Goal: Task Accomplishment & Management: Use online tool/utility

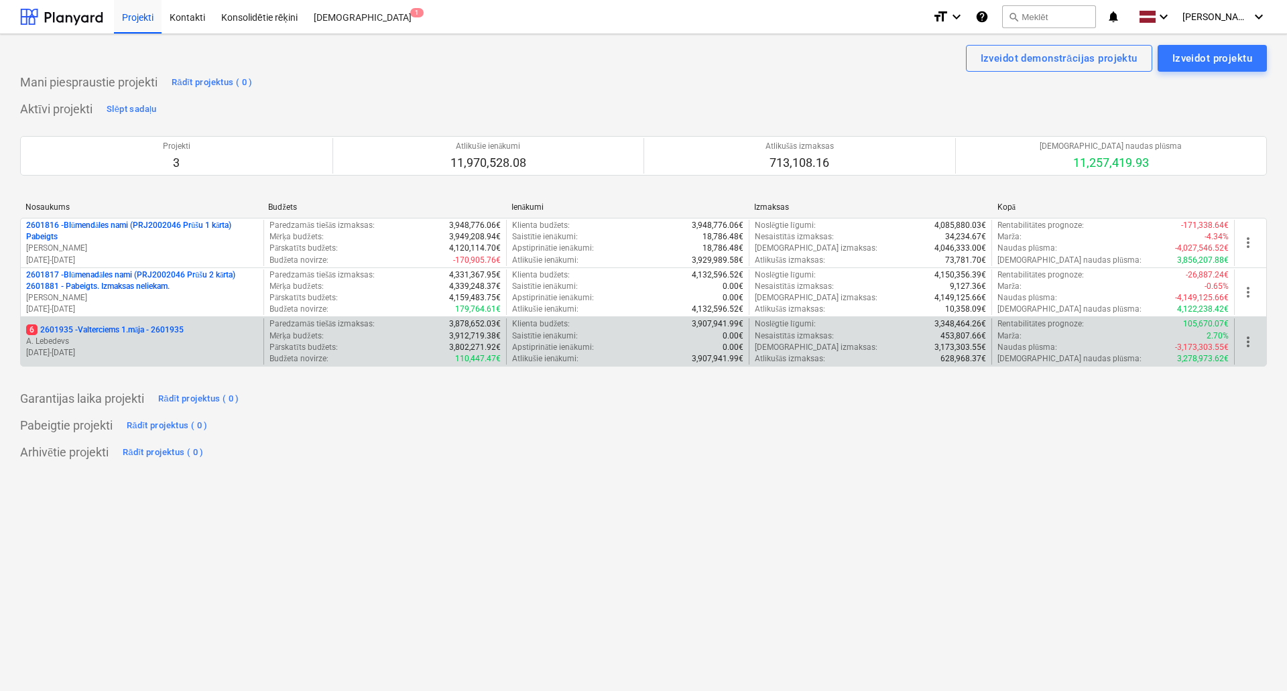
click at [143, 338] on p "A. Lebedevs" at bounding box center [142, 341] width 232 height 11
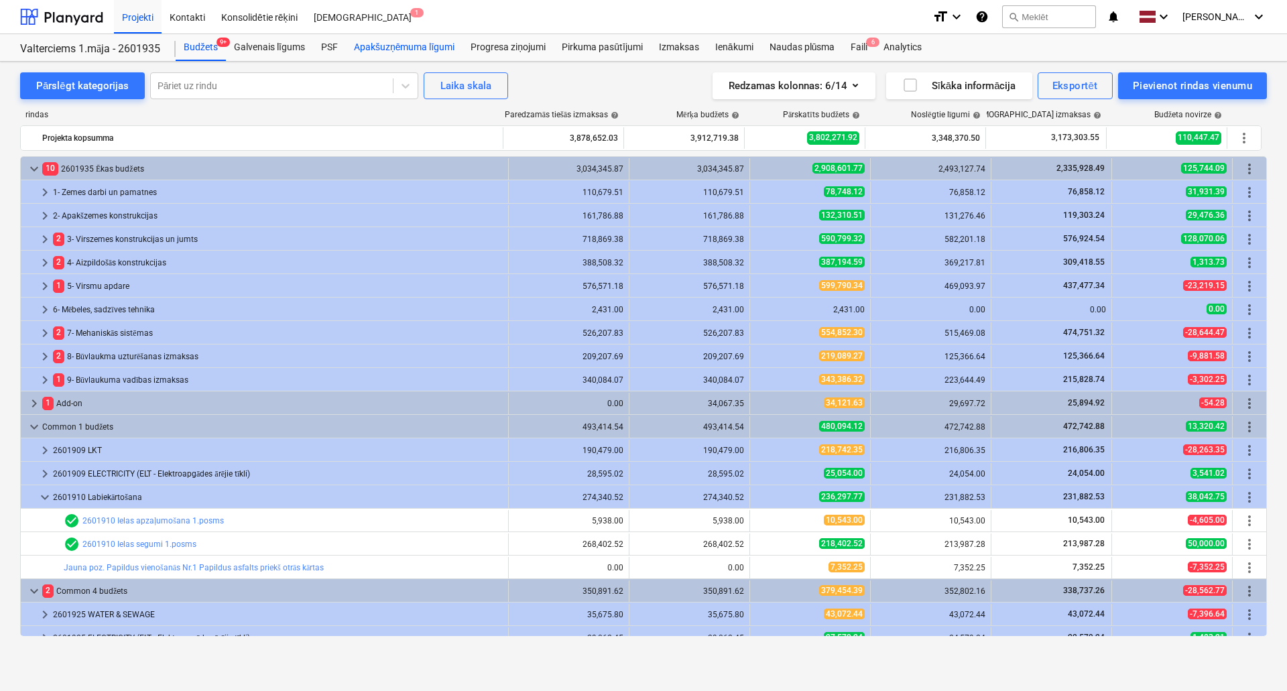
click at [397, 47] on div "Apakšuzņēmuma līgumi" at bounding box center [404, 47] width 117 height 27
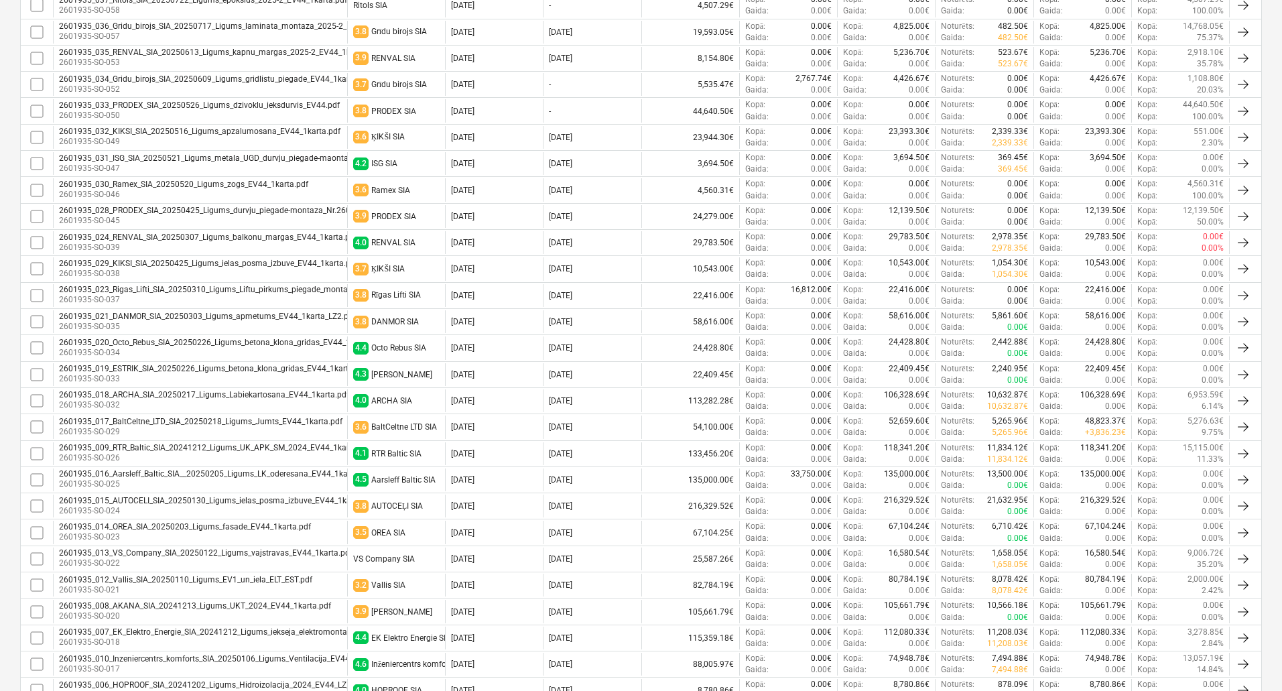
scroll to position [335, 0]
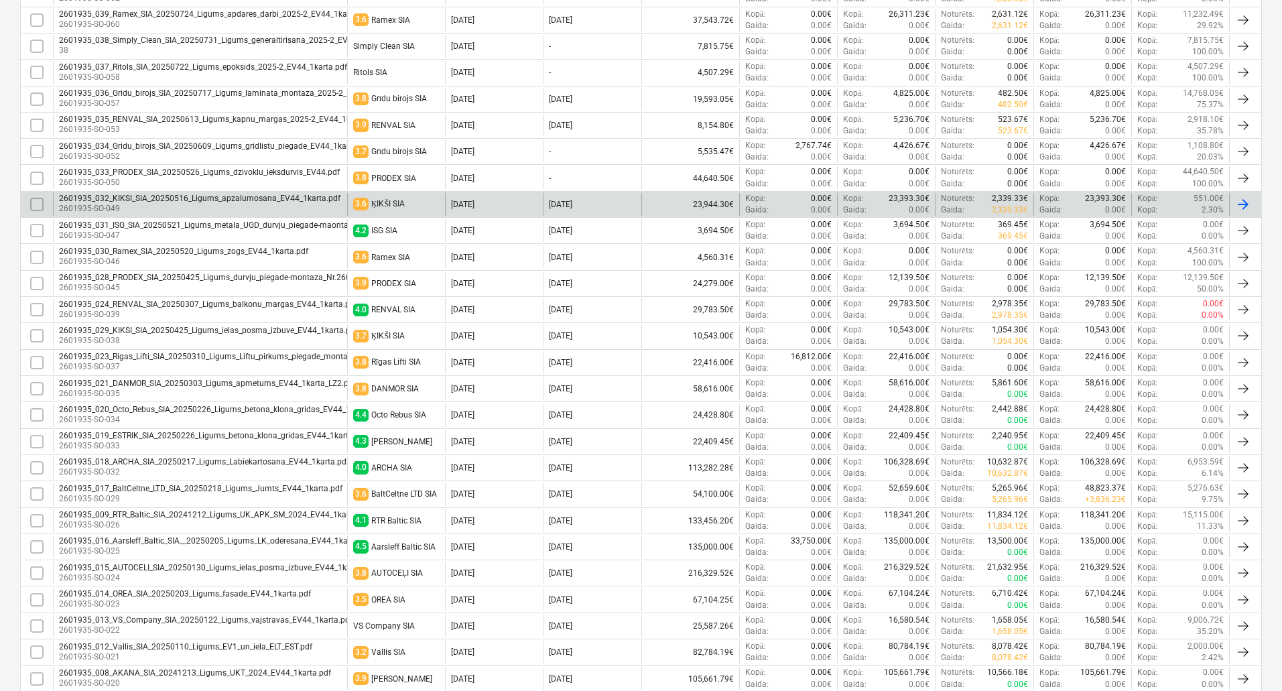
click at [261, 202] on div "2601935_032_KIKSI_SIA_20250516_Ligums_apzalumosana_EV44_1karta.pdf" at bounding box center [199, 198] width 281 height 9
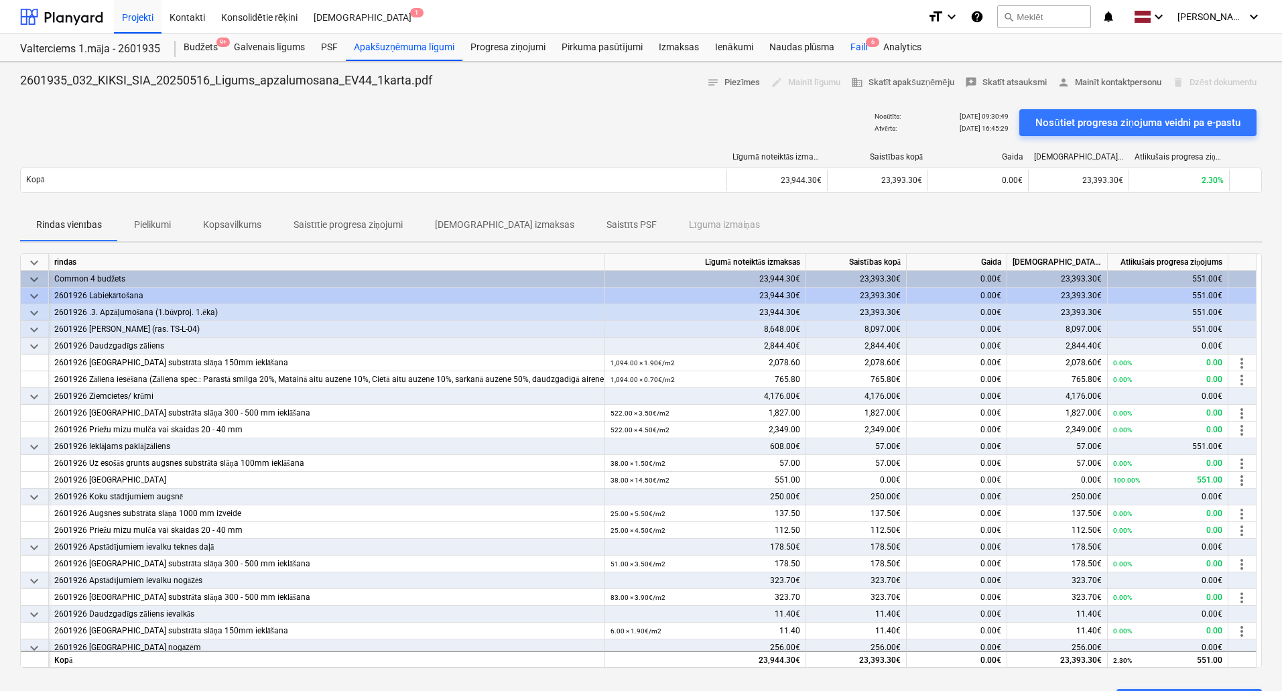
click at [852, 44] on div "Faili 6" at bounding box center [858, 47] width 33 height 27
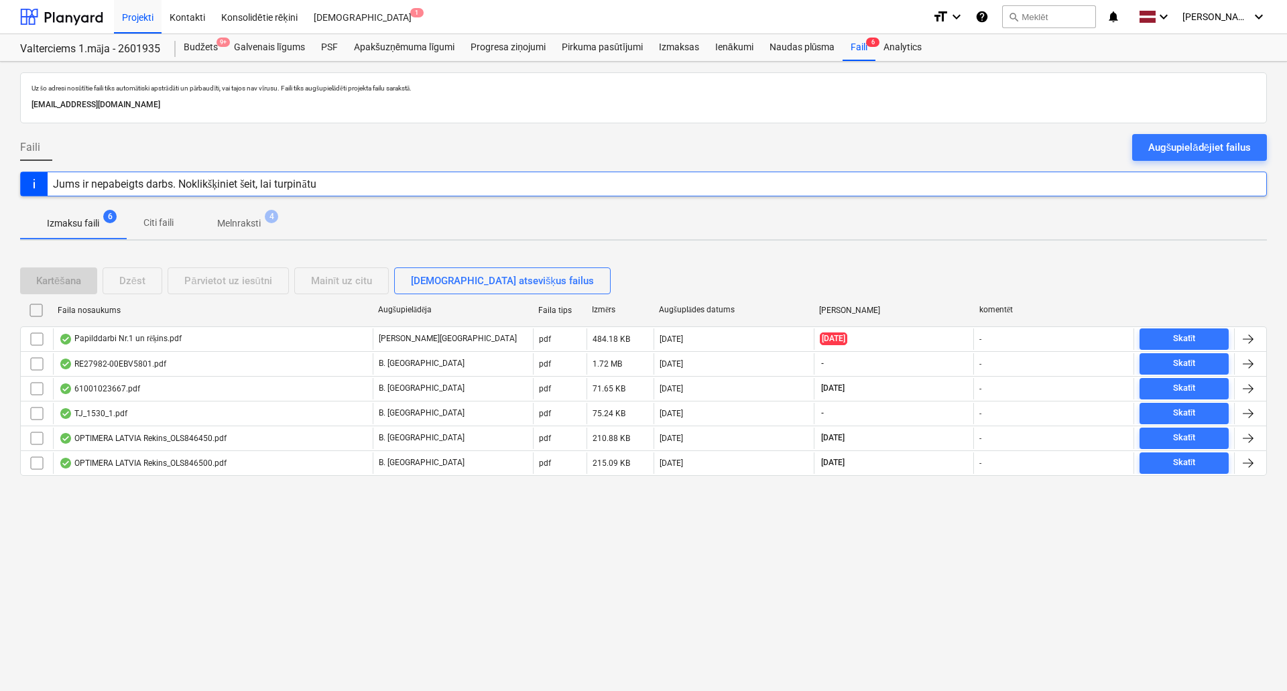
click at [698, 157] on div "Faili Augšupielādējiet failus" at bounding box center [643, 153] width 1246 height 38
click at [672, 219] on div "Izmaksu faili 6 Citi faili Melnraksti 4" at bounding box center [643, 223] width 1246 height 32
click at [231, 227] on p "Melnraksti" at bounding box center [239, 223] width 44 height 14
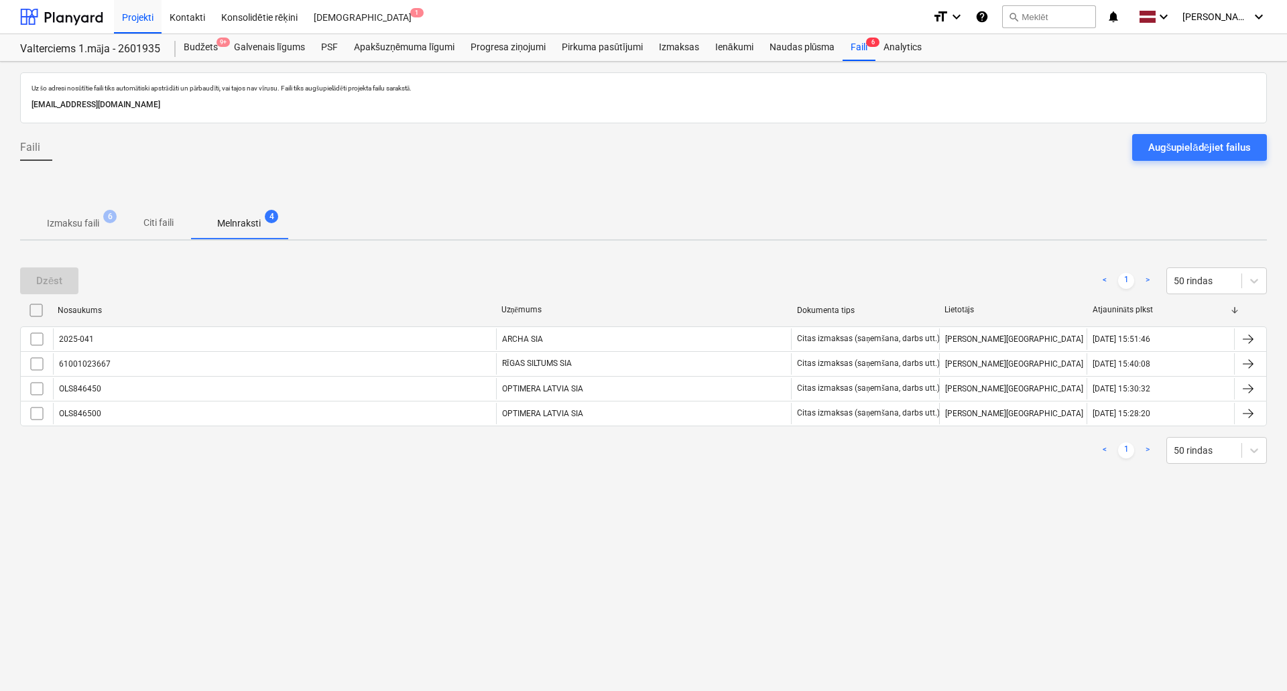
click at [69, 225] on p "Izmaksu faili" at bounding box center [73, 223] width 52 height 14
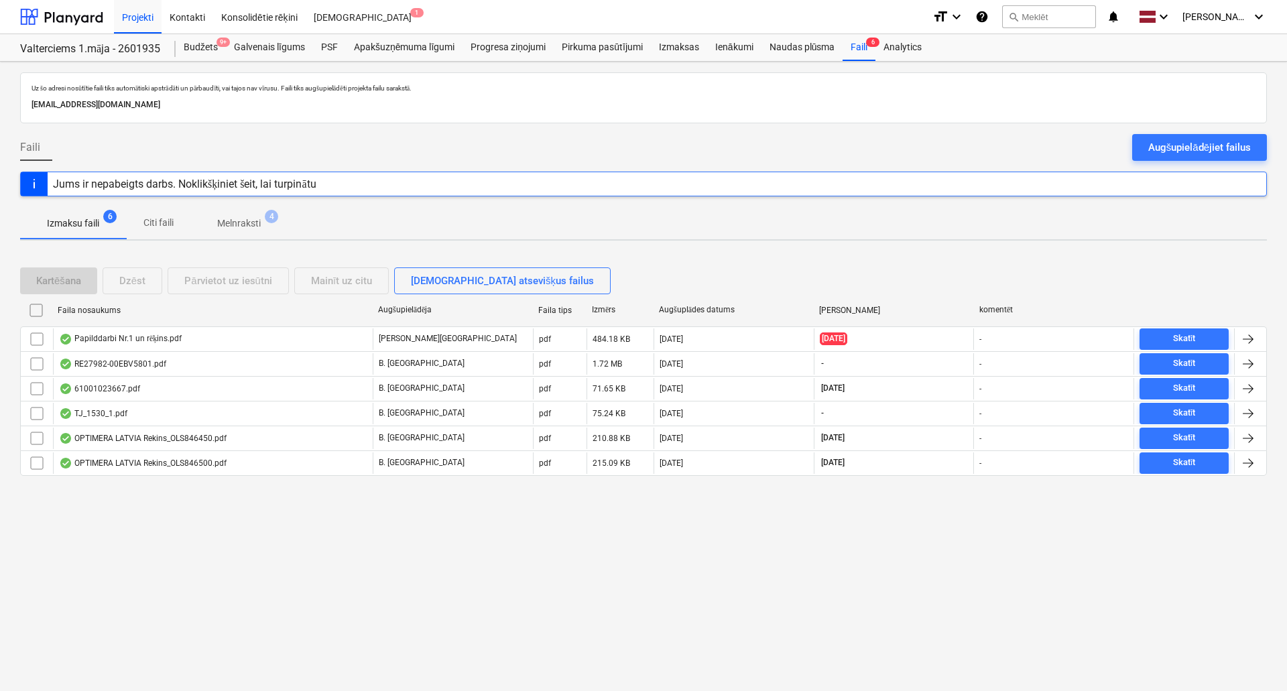
click at [661, 243] on div "Uz šo adresi nosūtītie faili tiks automātiski apstrādāti un pārbaudīti, vai taj…" at bounding box center [643, 376] width 1287 height 629
click at [505, 231] on div "Izmaksu faili 6 Citi faili Melnraksti 4" at bounding box center [643, 223] width 1246 height 32
click at [1169, 139] on div "Augšupielādējiet failus" at bounding box center [1199, 147] width 103 height 17
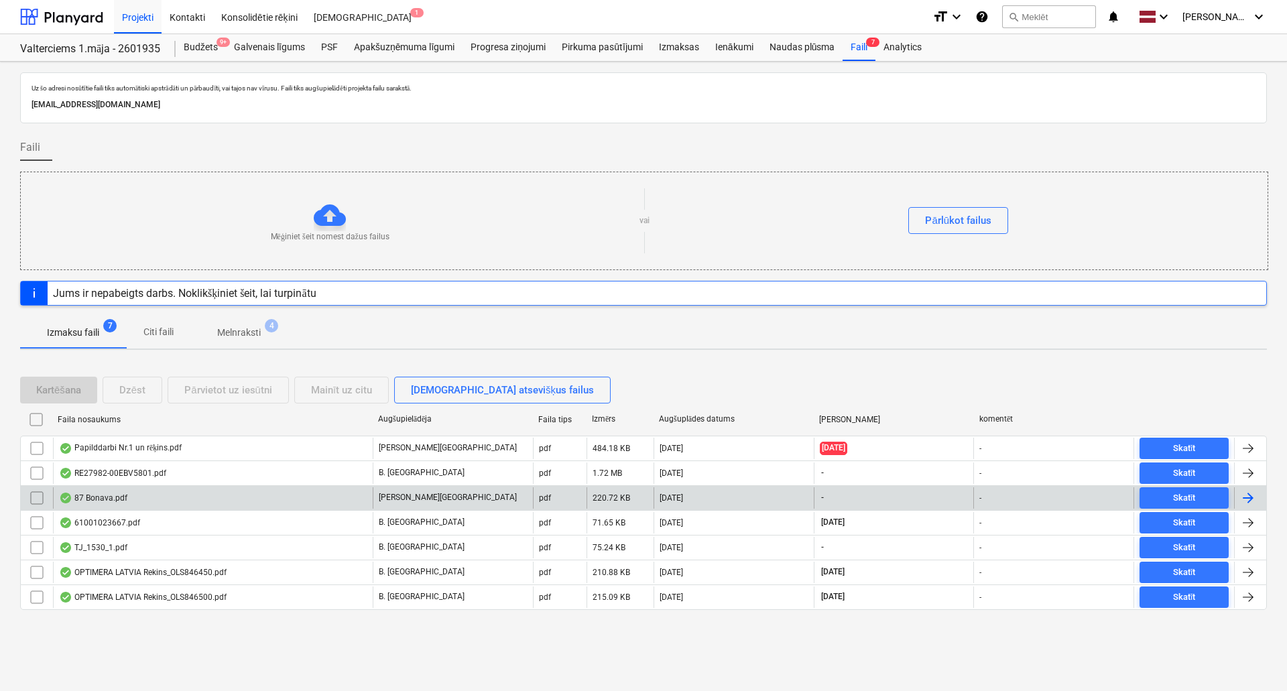
click at [259, 498] on div "87 Bonava.pdf" at bounding box center [213, 497] width 320 height 21
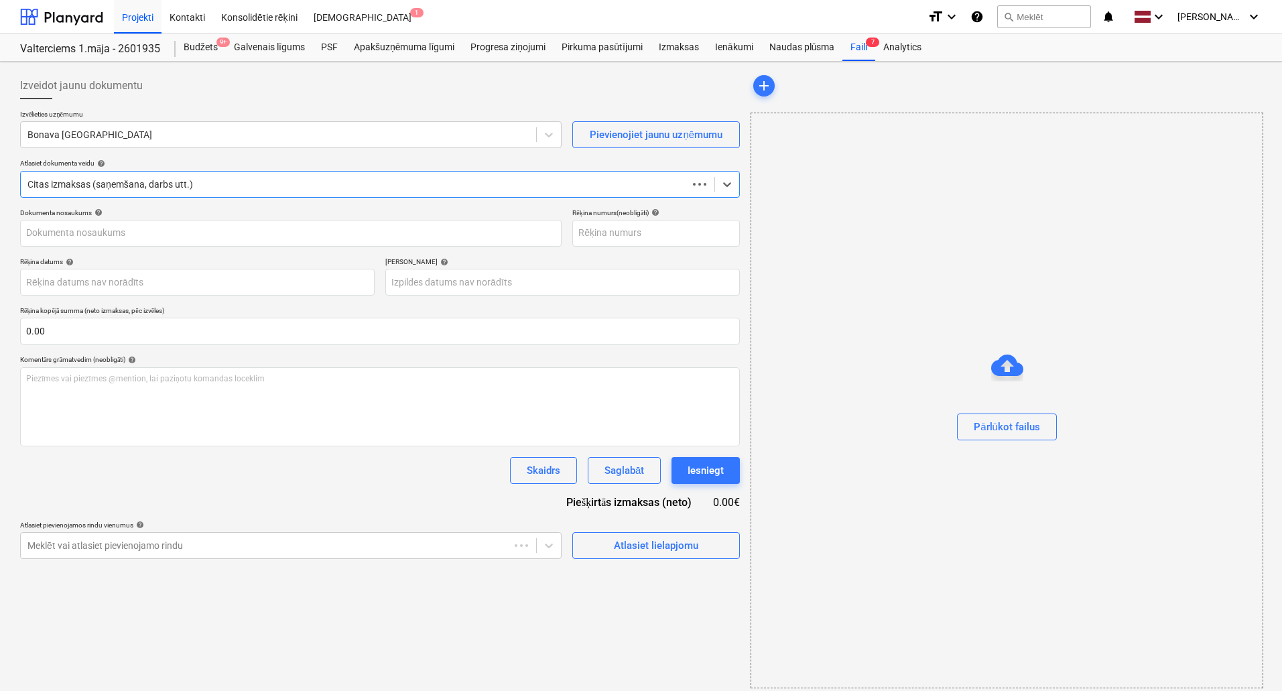
type input "87 Bonava.pdf"
click at [149, 144] on div "Bonava [GEOGRAPHIC_DATA]" at bounding box center [278, 134] width 515 height 19
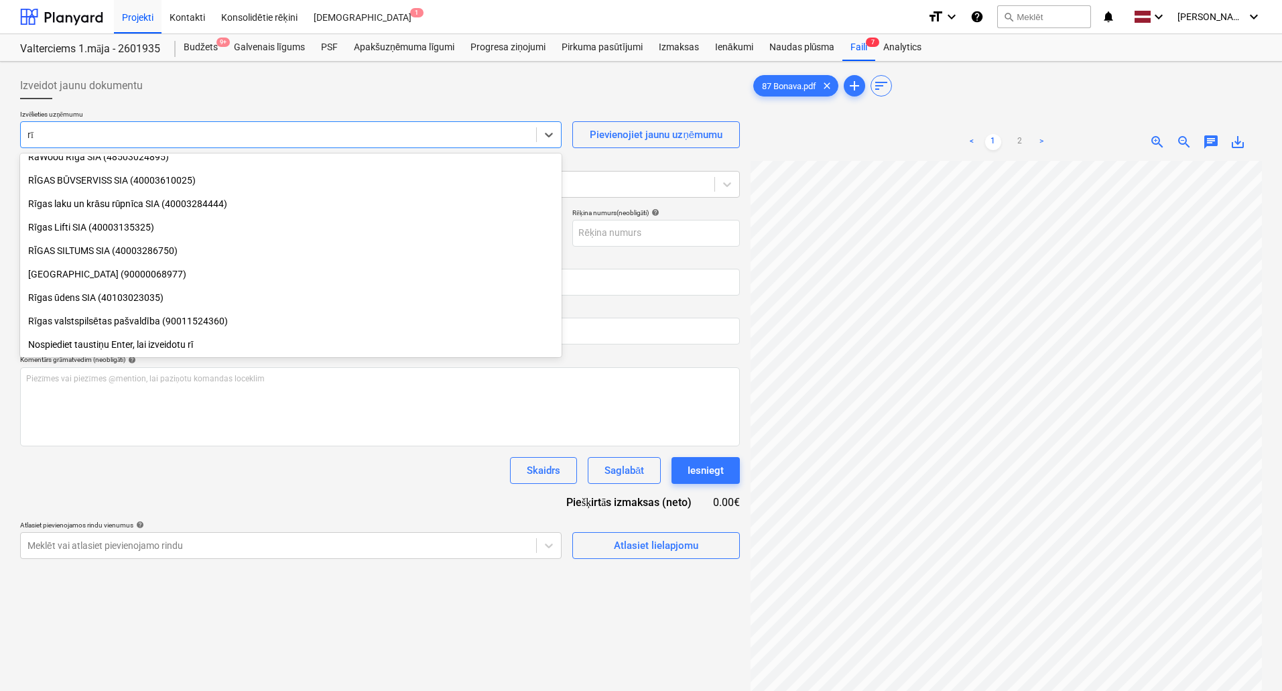
scroll to position [291, 0]
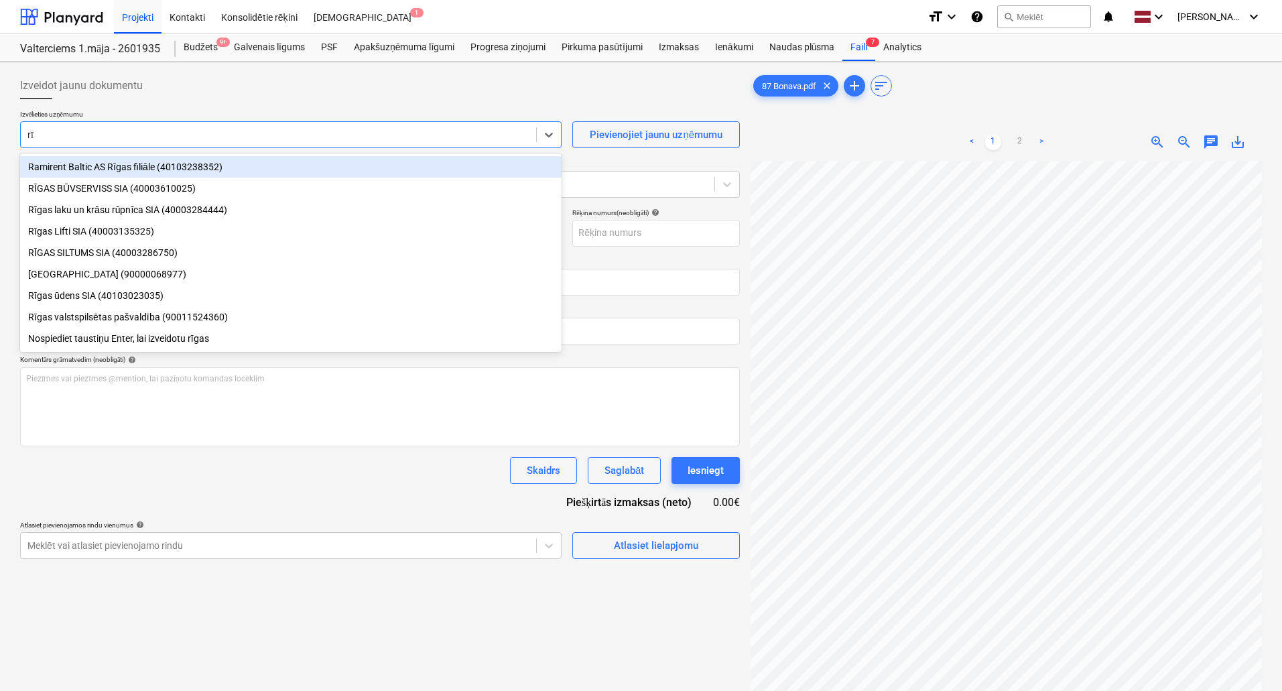
type input "r"
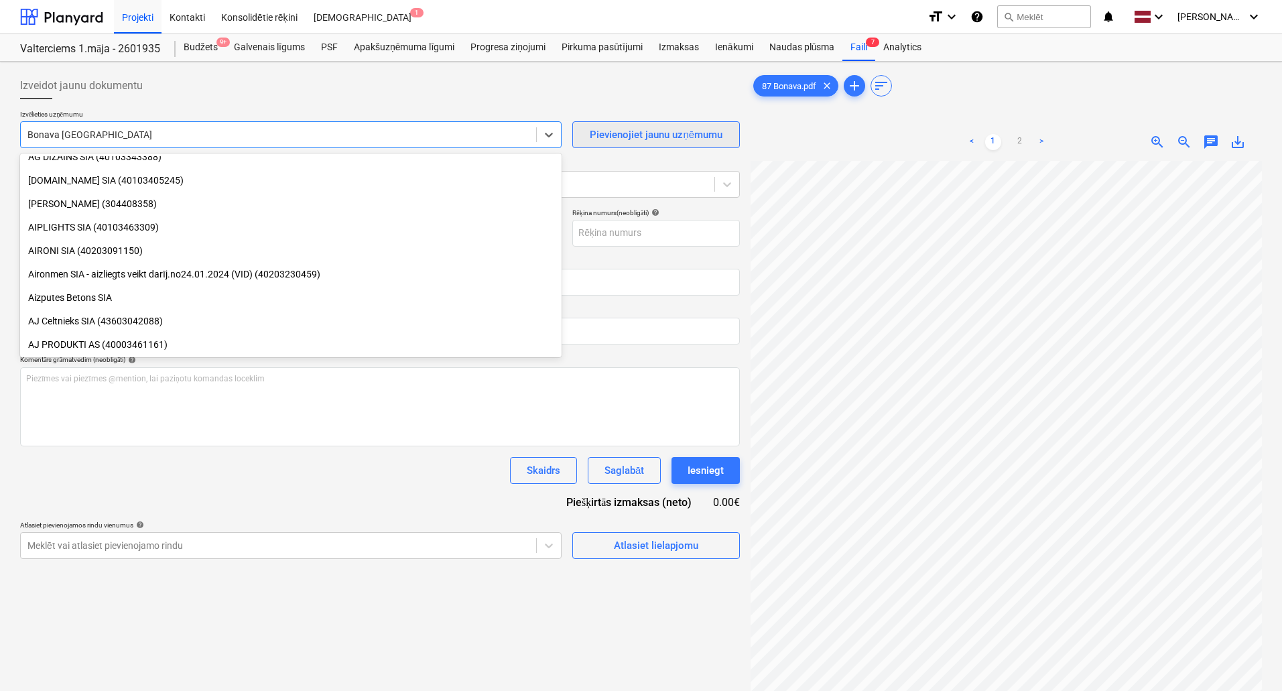
click at [708, 139] on div "Pievienojiet jaunu uzņēmumu" at bounding box center [656, 134] width 133 height 17
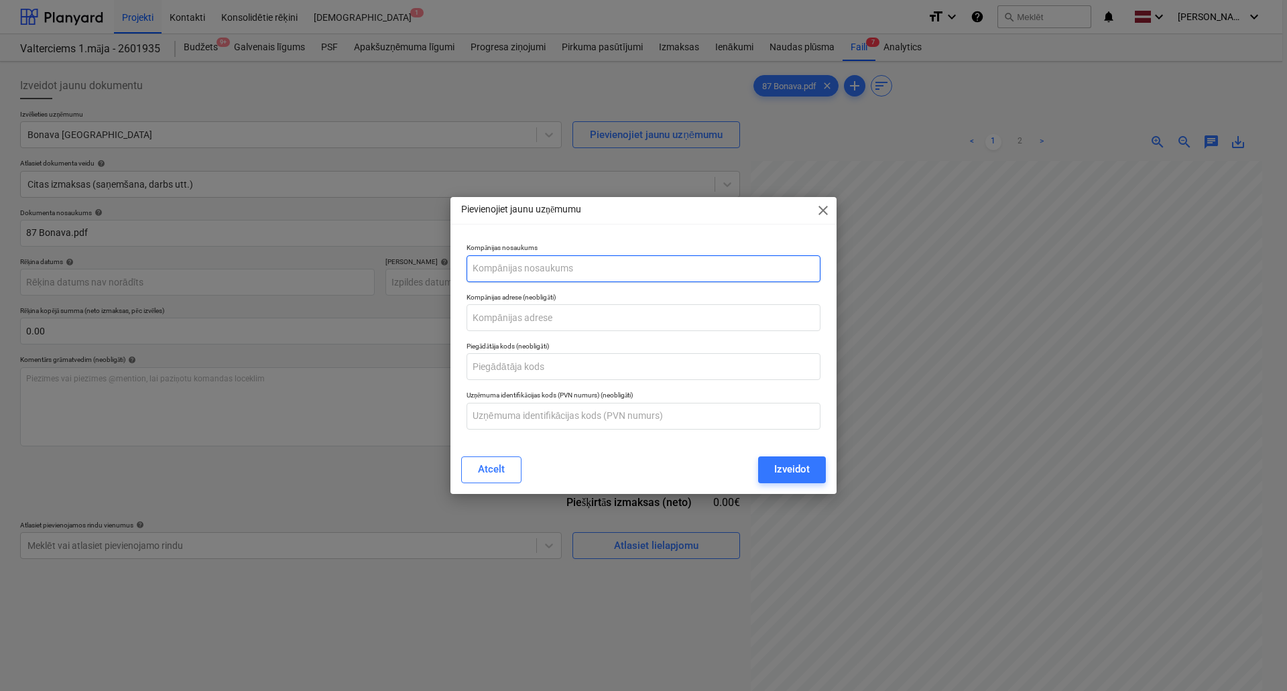
click at [531, 265] on input "text" at bounding box center [643, 268] width 354 height 27
click at [822, 211] on span "close" at bounding box center [823, 210] width 16 height 16
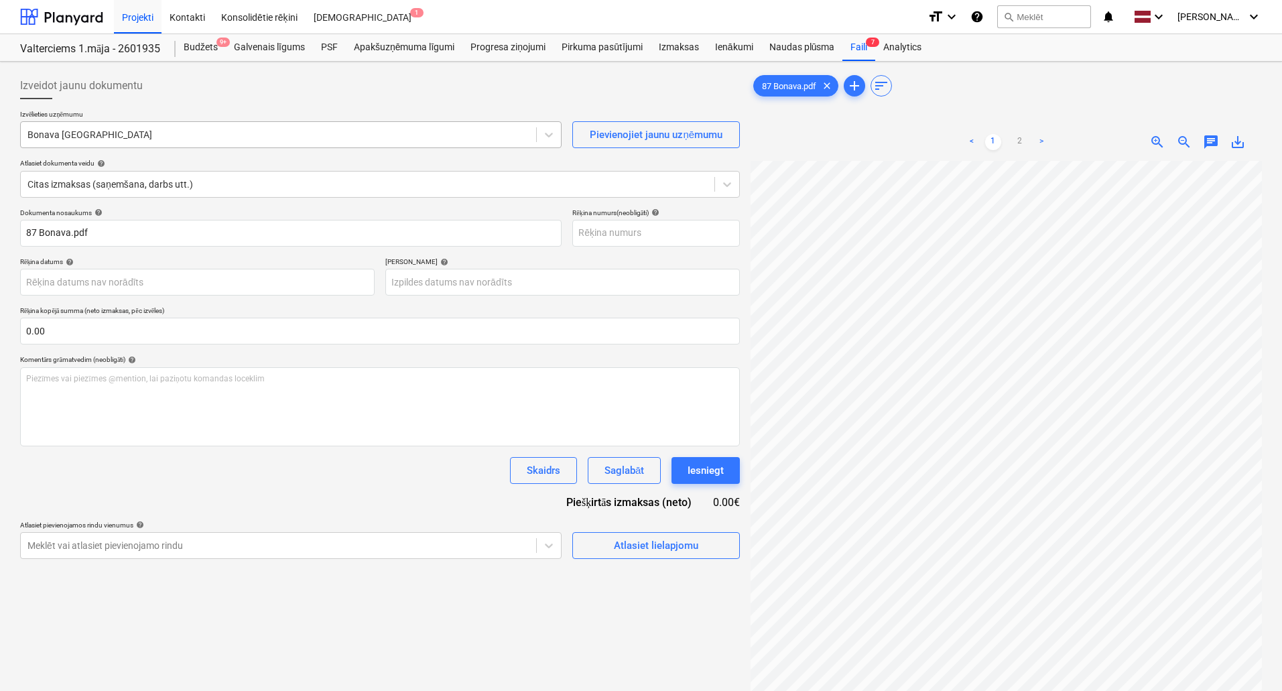
click at [158, 129] on div at bounding box center [278, 134] width 502 height 13
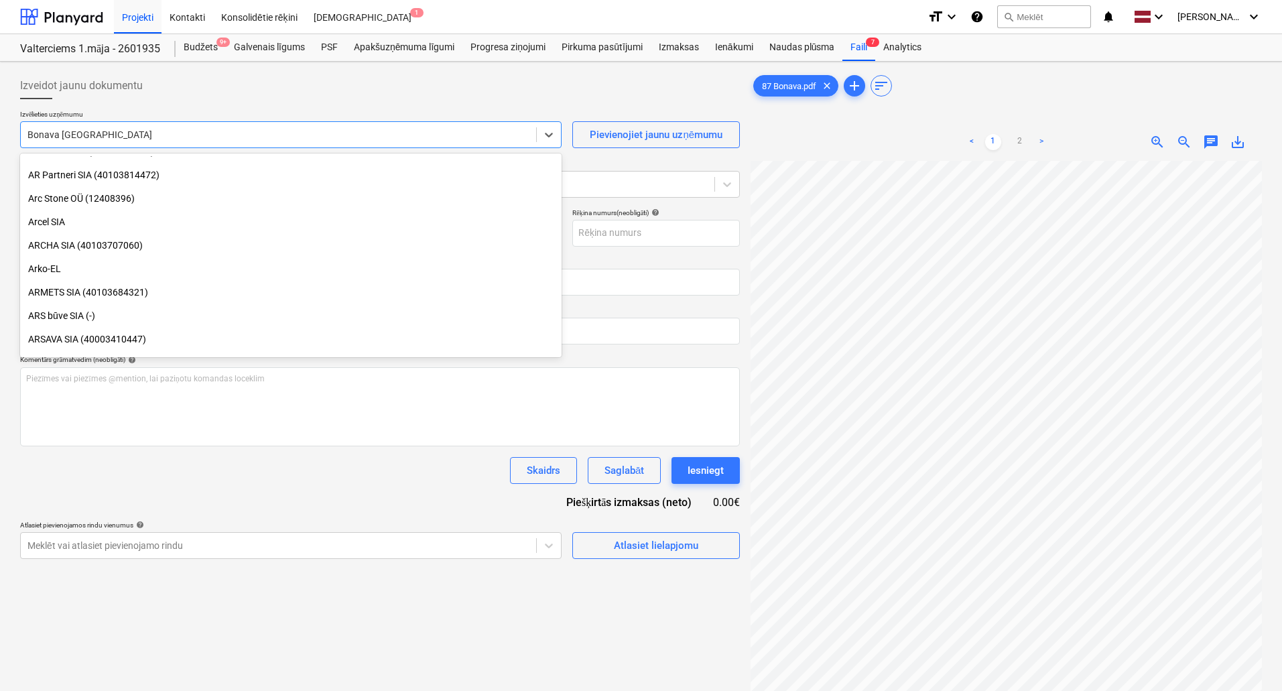
scroll to position [988, 0]
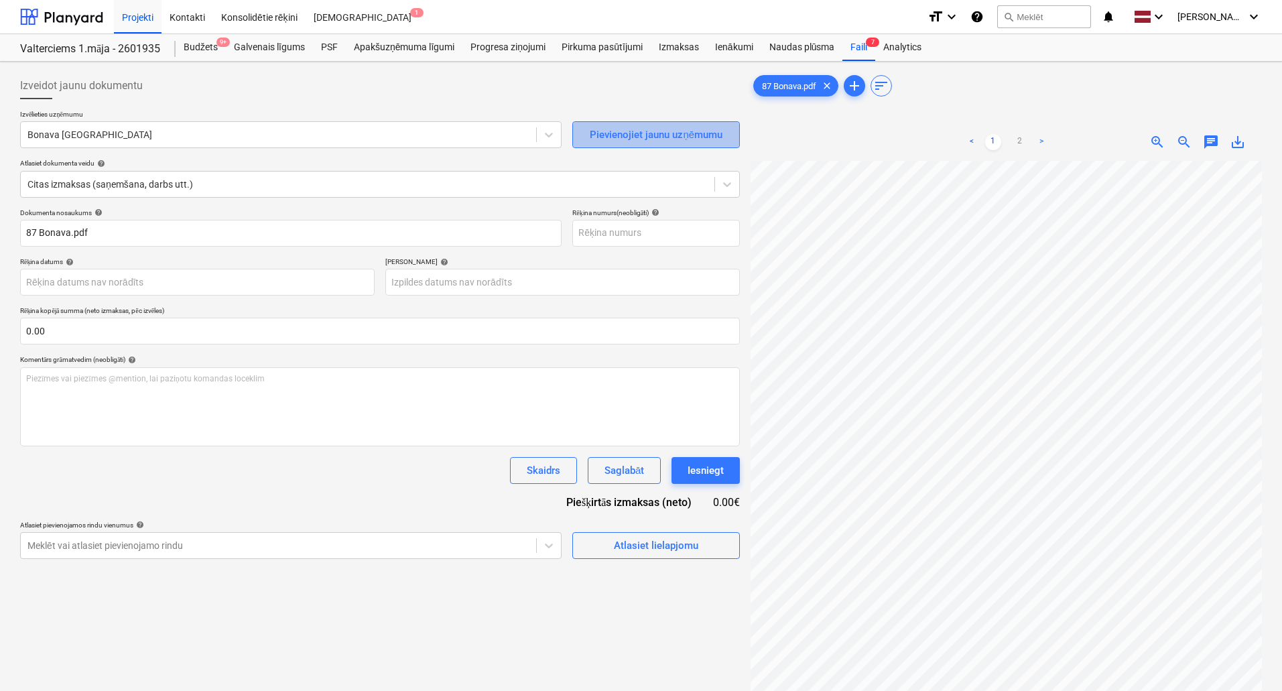
click at [624, 132] on div "Pievienojiet jaunu uzņēmumu" at bounding box center [656, 134] width 133 height 17
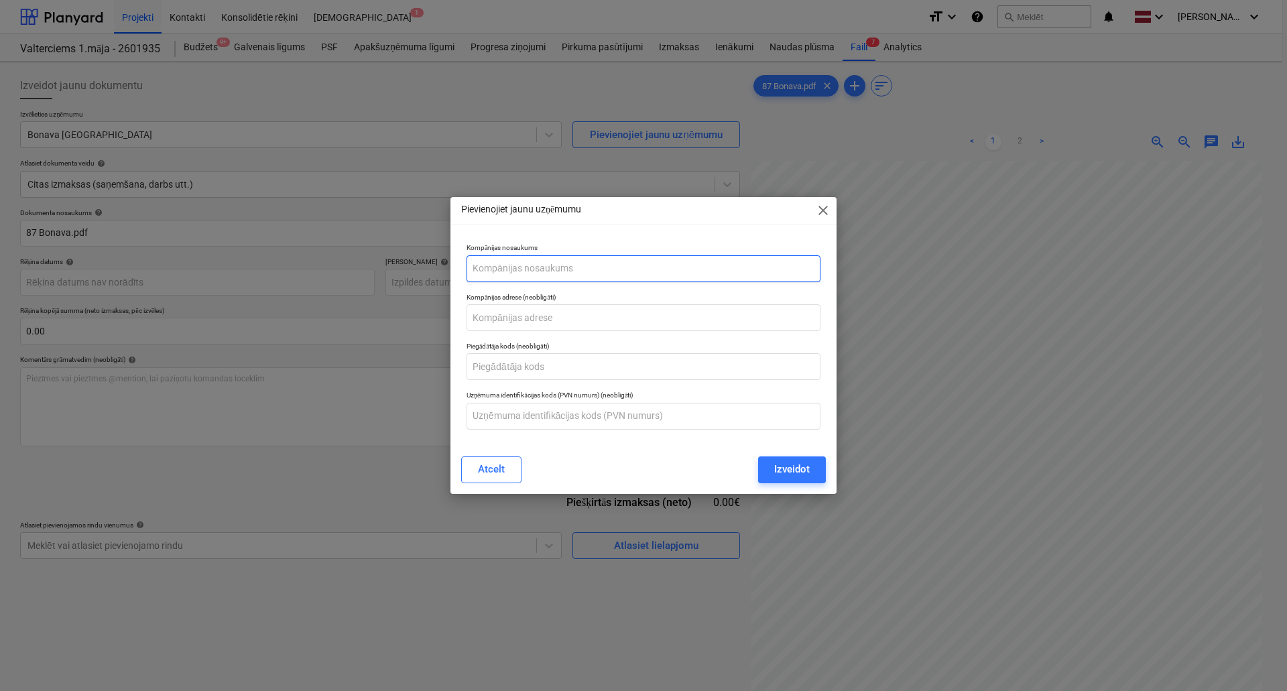
click at [555, 268] on input "text" at bounding box center [643, 268] width 354 height 27
type input "Rīgas koki SIA"
click at [535, 309] on input "text" at bounding box center [643, 317] width 354 height 27
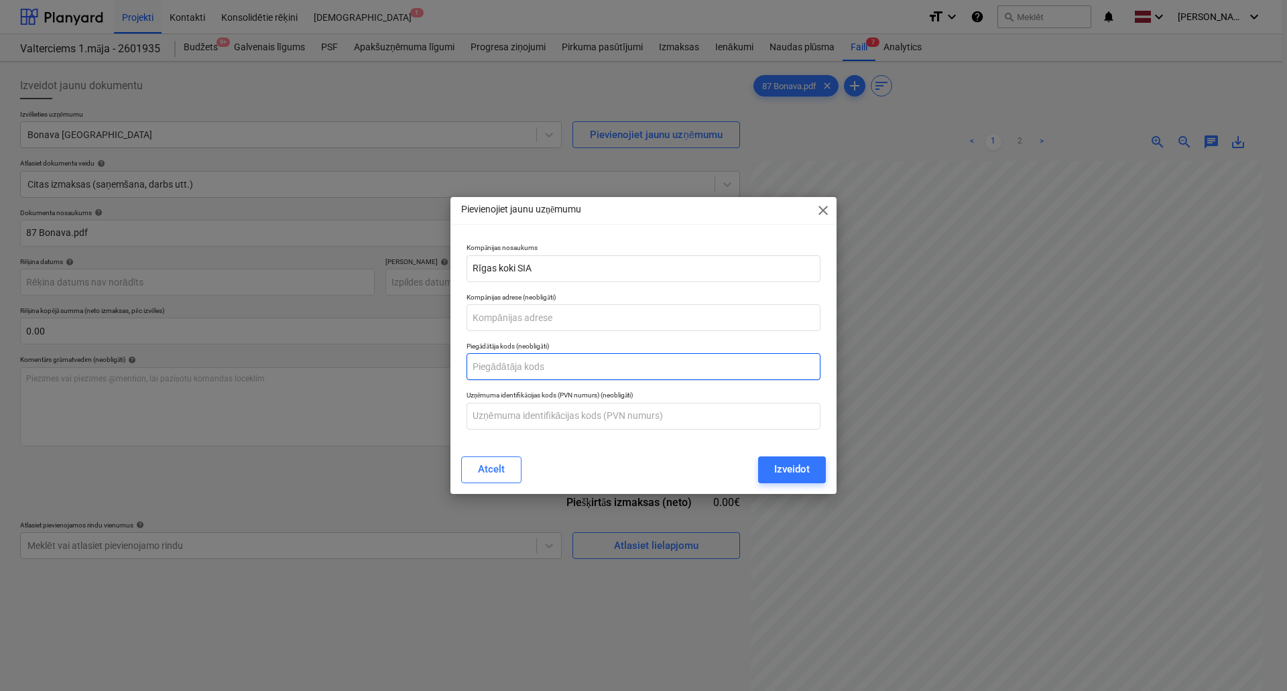
click at [503, 374] on input "text" at bounding box center [643, 366] width 354 height 27
click at [526, 383] on div "Piegādātāja kods (neobligāti)" at bounding box center [643, 360] width 365 height 49
click at [530, 365] on input "text" at bounding box center [643, 366] width 354 height 27
paste input "LV40003664259"
type input "LV40003664259"
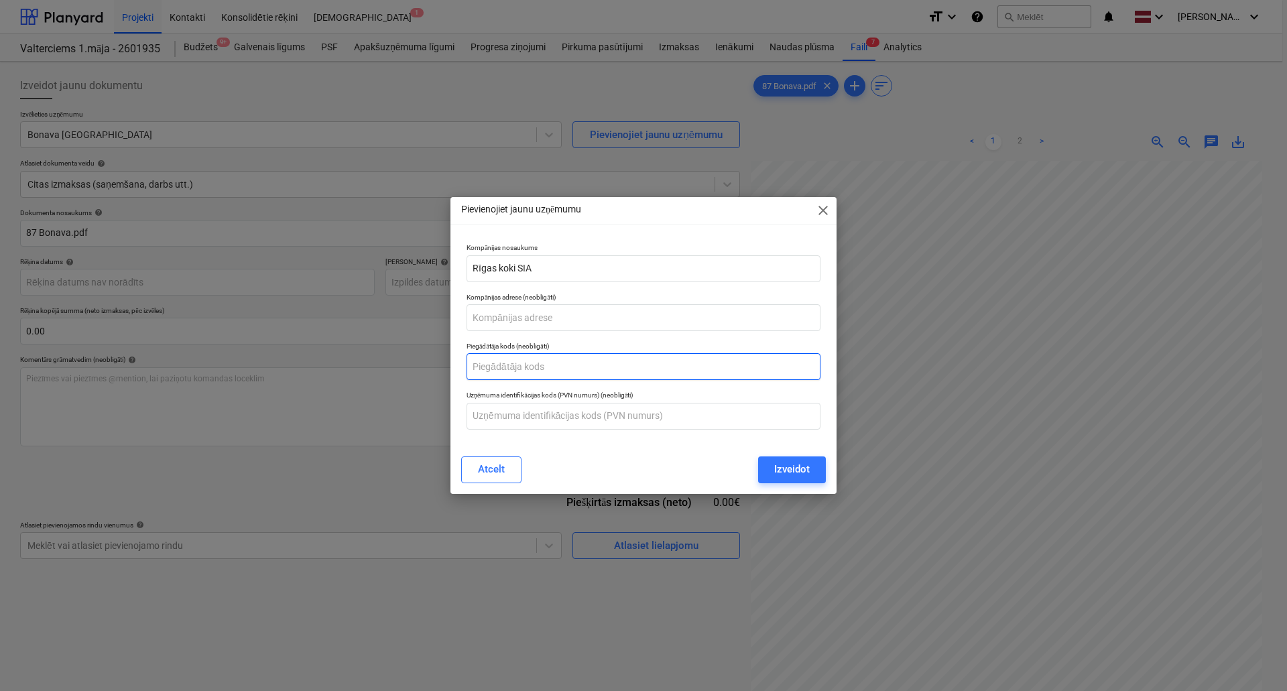
paste input "LV40003664259"
drag, startPoint x: 484, startPoint y: 367, endPoint x: 448, endPoint y: 366, distance: 36.2
click at [448, 366] on div "Pievienojiet jaunu uzņēmumu close Kompānijas nosaukums Rīgas koki SIA Kompānija…" at bounding box center [643, 345] width 1287 height 691
type input "40003664259"
click at [787, 472] on div "Izveidot" at bounding box center [792, 468] width 36 height 17
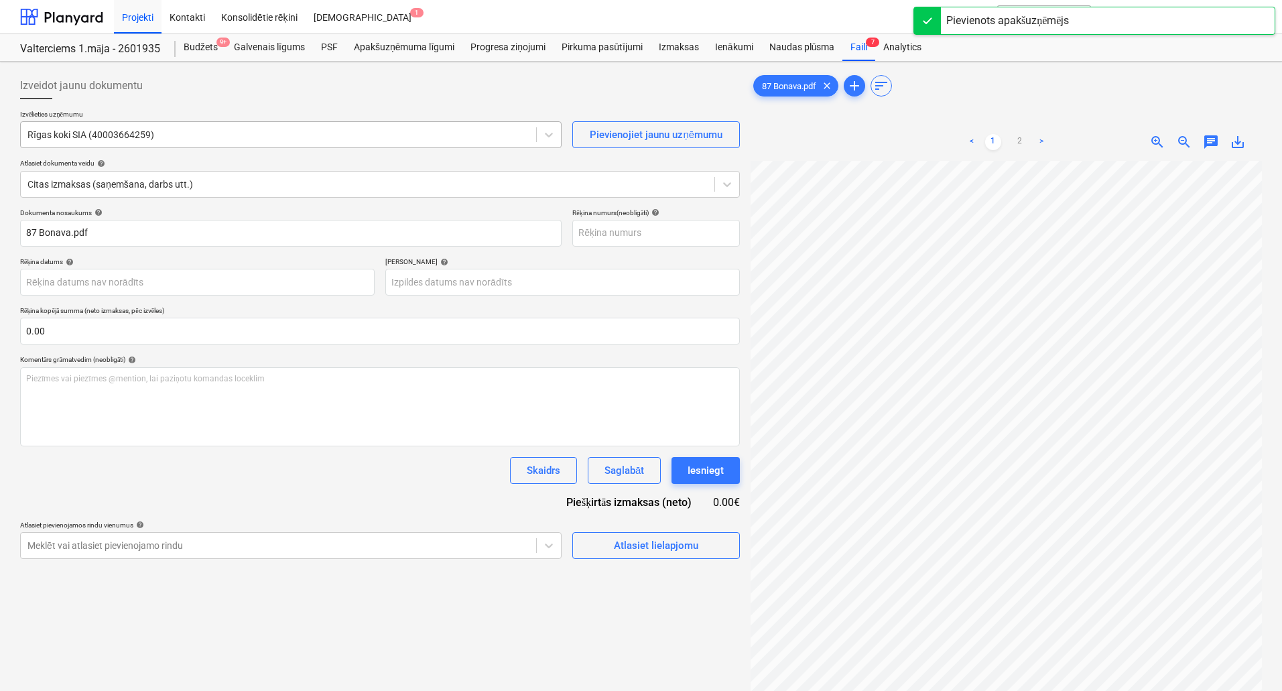
click at [176, 135] on div at bounding box center [278, 134] width 502 height 13
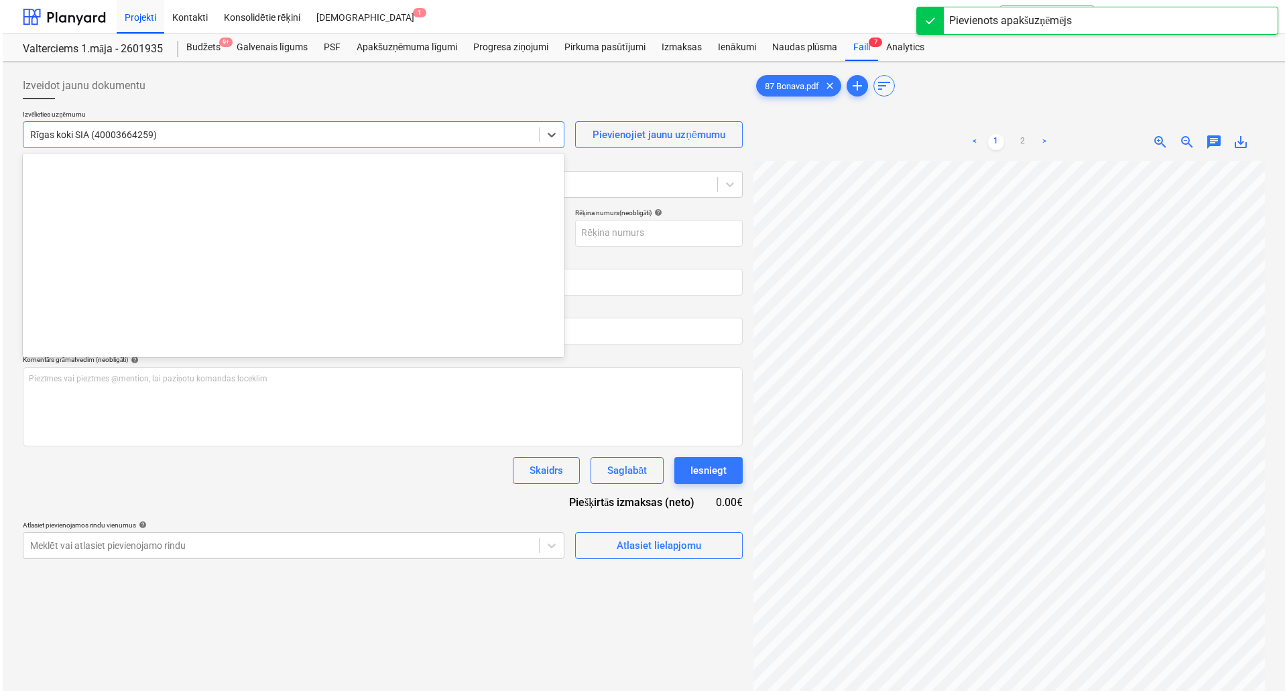
scroll to position [11562, 0]
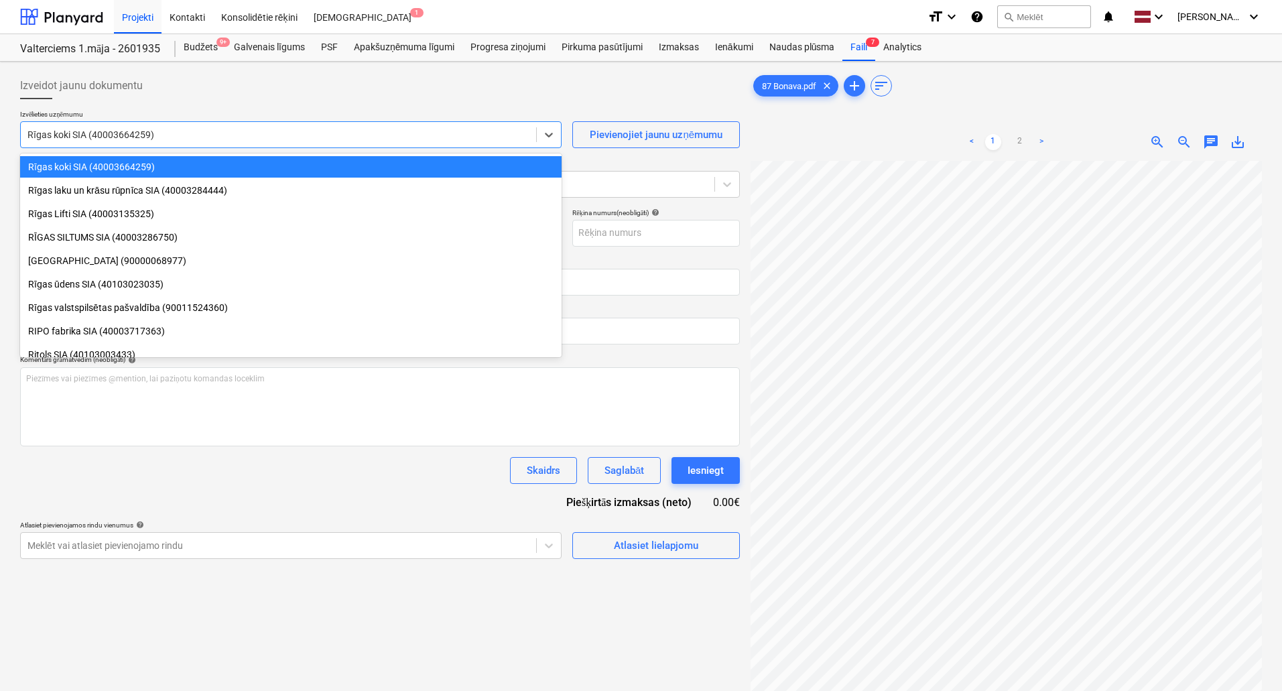
click at [121, 169] on div "Rīgas koki SIA (40003664259)" at bounding box center [290, 166] width 541 height 21
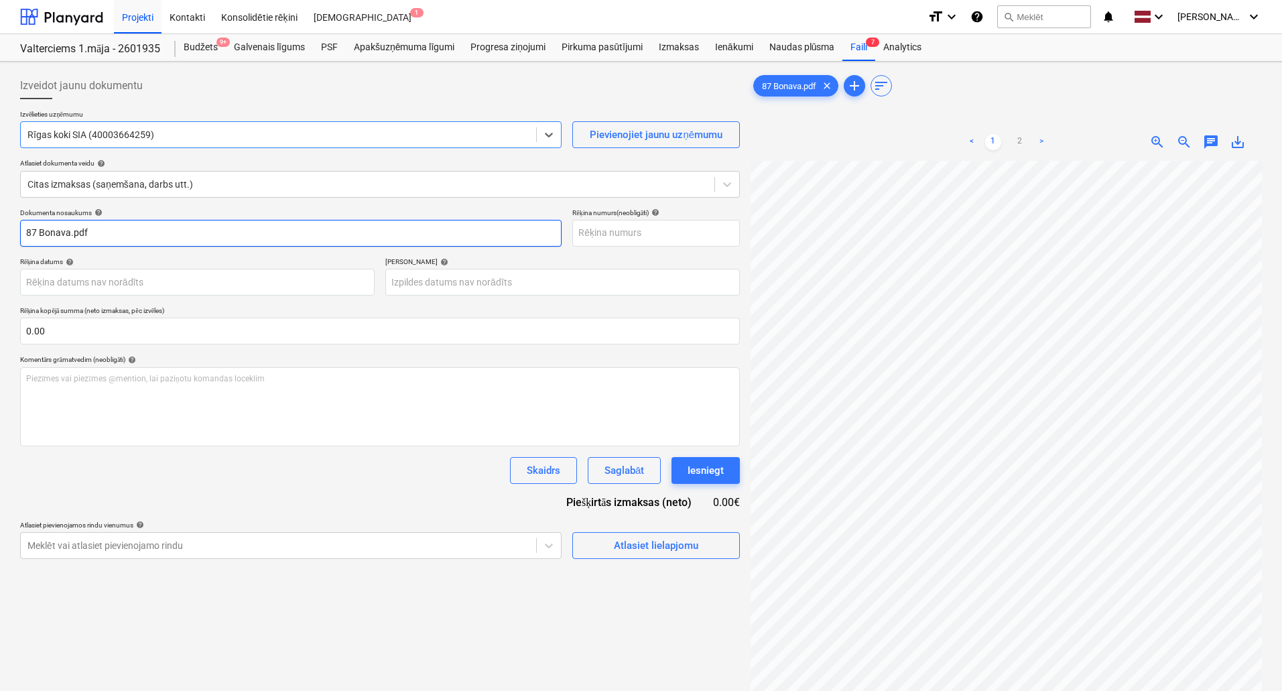
click at [143, 238] on input "87 Bonava.pdf" at bounding box center [290, 233] width 541 height 27
click at [94, 233] on input "87-25" at bounding box center [290, 233] width 541 height 27
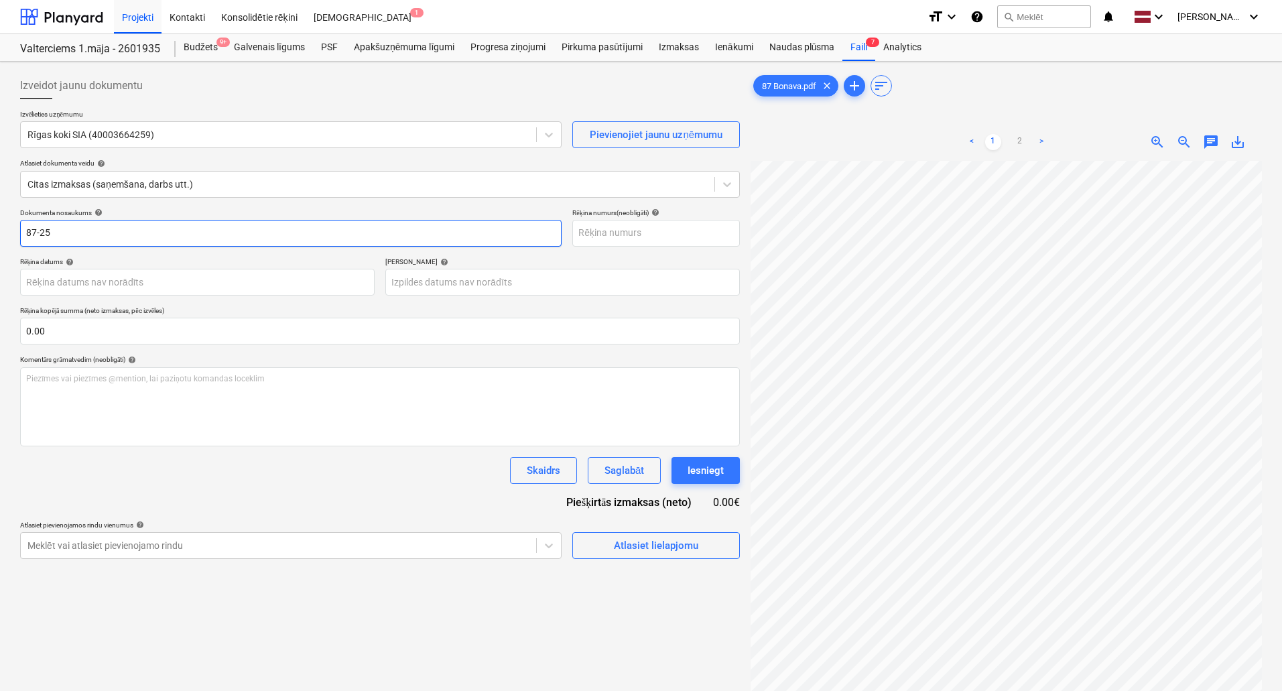
click at [94, 233] on input "87-25" at bounding box center [290, 233] width 541 height 27
type input "87-25"
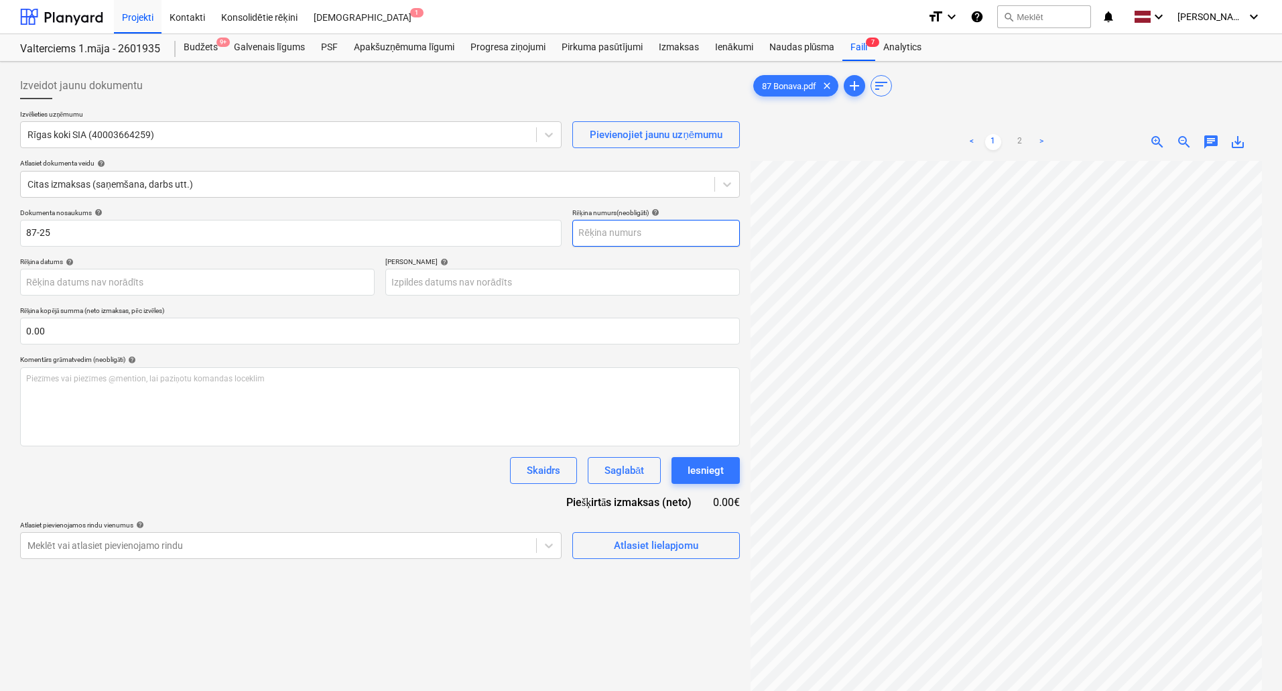
click at [635, 235] on input "text" at bounding box center [656, 233] width 168 height 27
paste input "87-25"
type input "87-25"
click at [129, 281] on body "Projekti Kontakti Konsolidētie rēķini Iesūtne 1 format_size keyboard_arrow_down…" at bounding box center [641, 345] width 1282 height 691
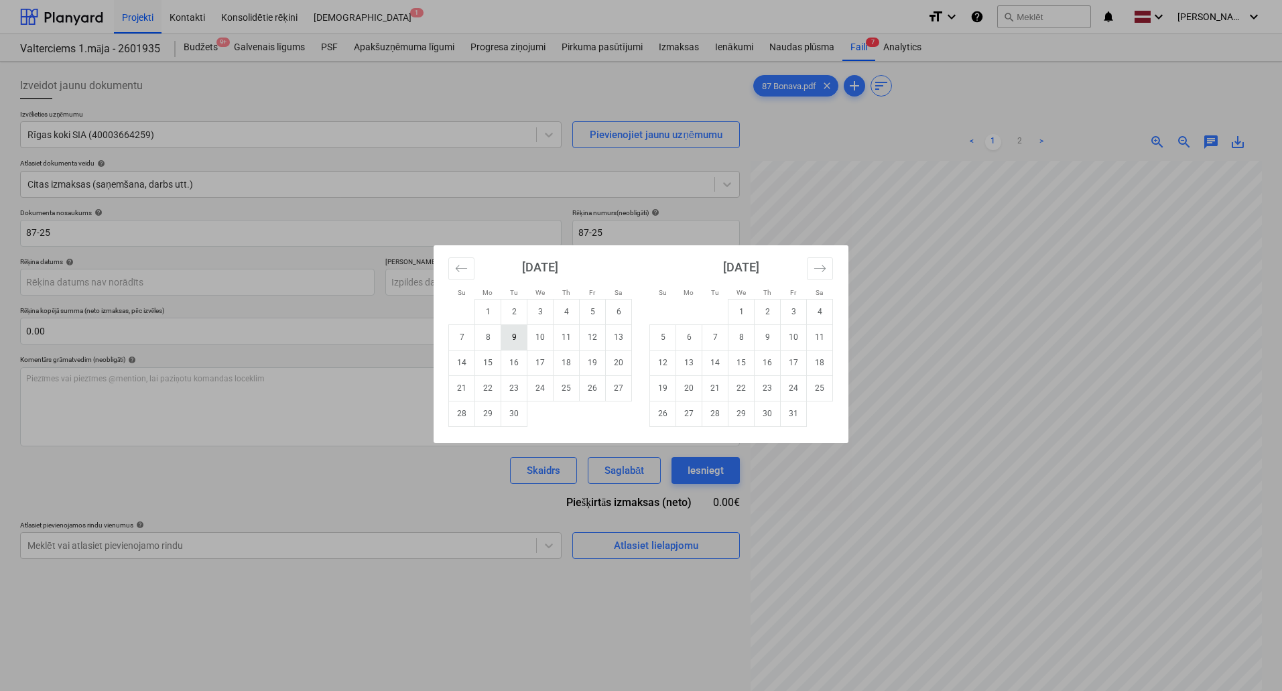
click at [515, 338] on td "9" at bounding box center [514, 336] width 26 height 25
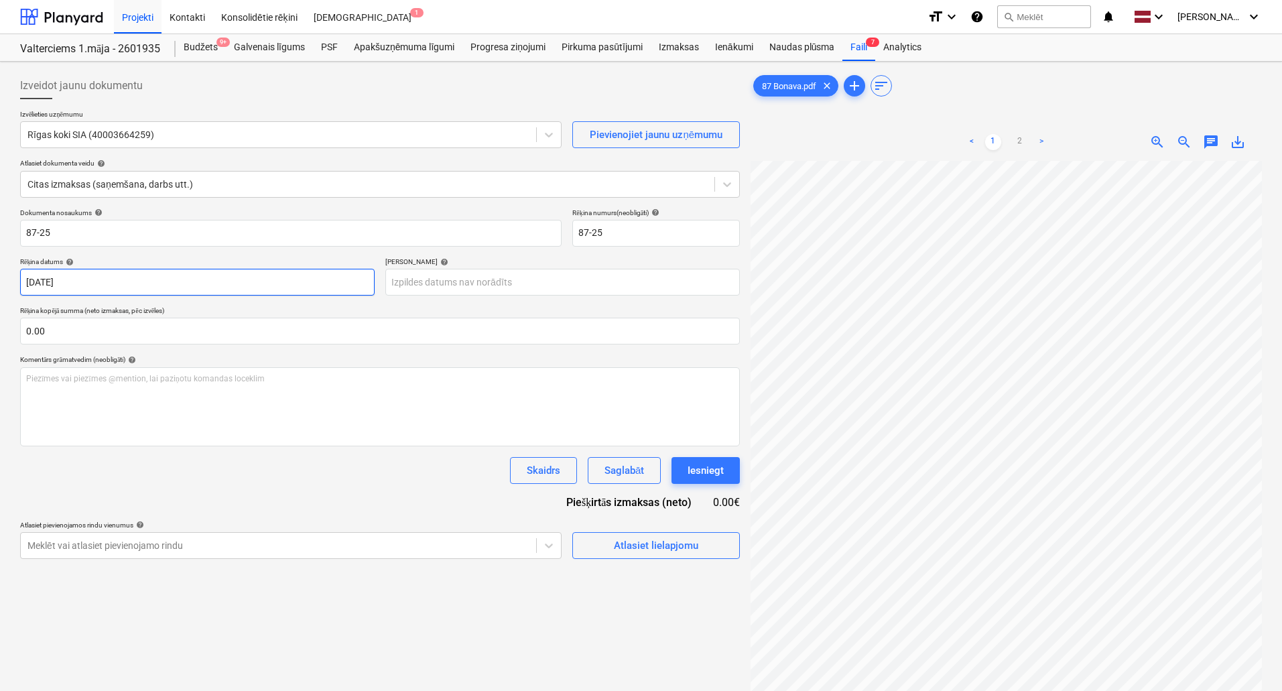
click at [99, 283] on body "Projekti Kontakti Konsolidētie rēķini Iesūtne 1 format_size keyboard_arrow_down…" at bounding box center [641, 345] width 1282 height 691
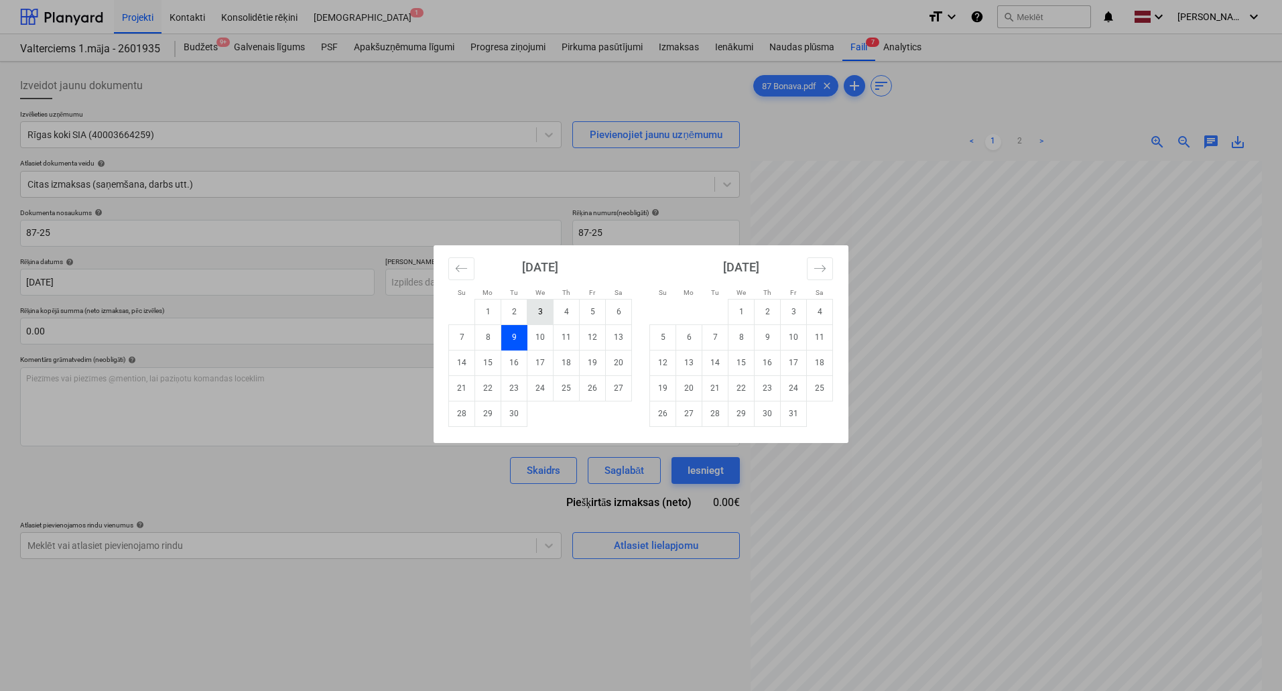
click at [547, 314] on td "3" at bounding box center [540, 311] width 26 height 25
type input "[DATE]"
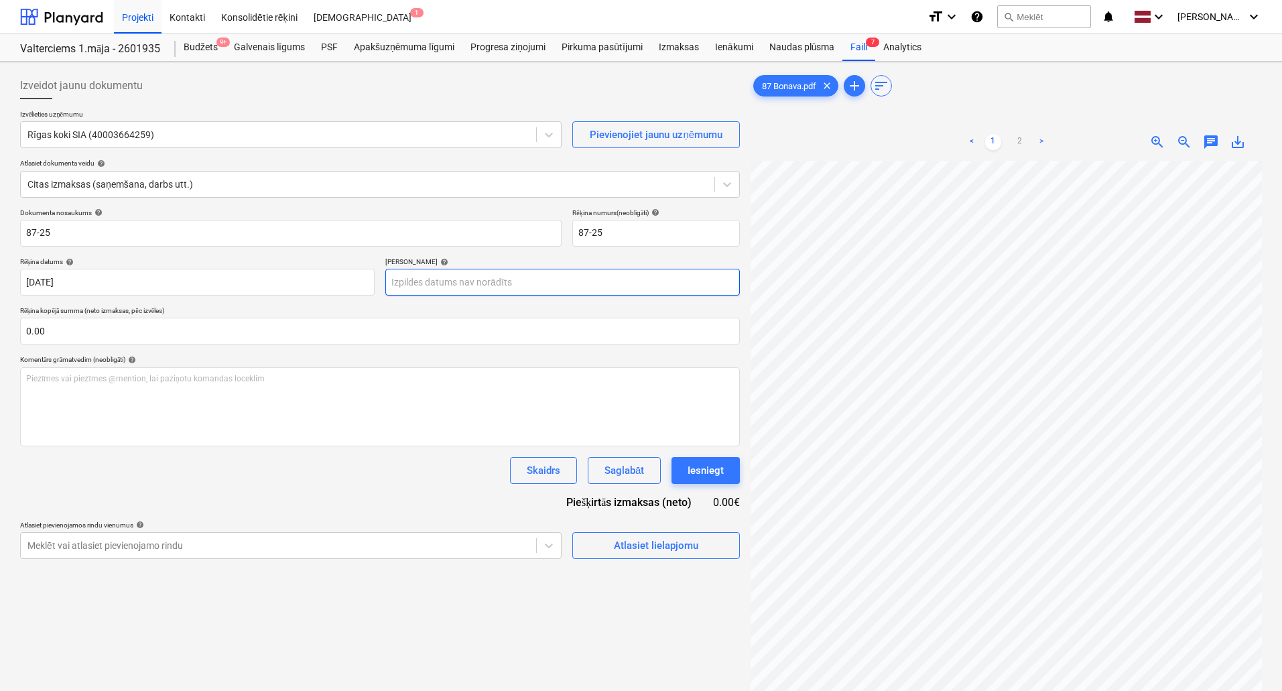
click at [513, 291] on body "Projekti Kontakti Konsolidētie rēķini Iesūtne 1 format_size keyboard_arrow_down…" at bounding box center [641, 345] width 1282 height 691
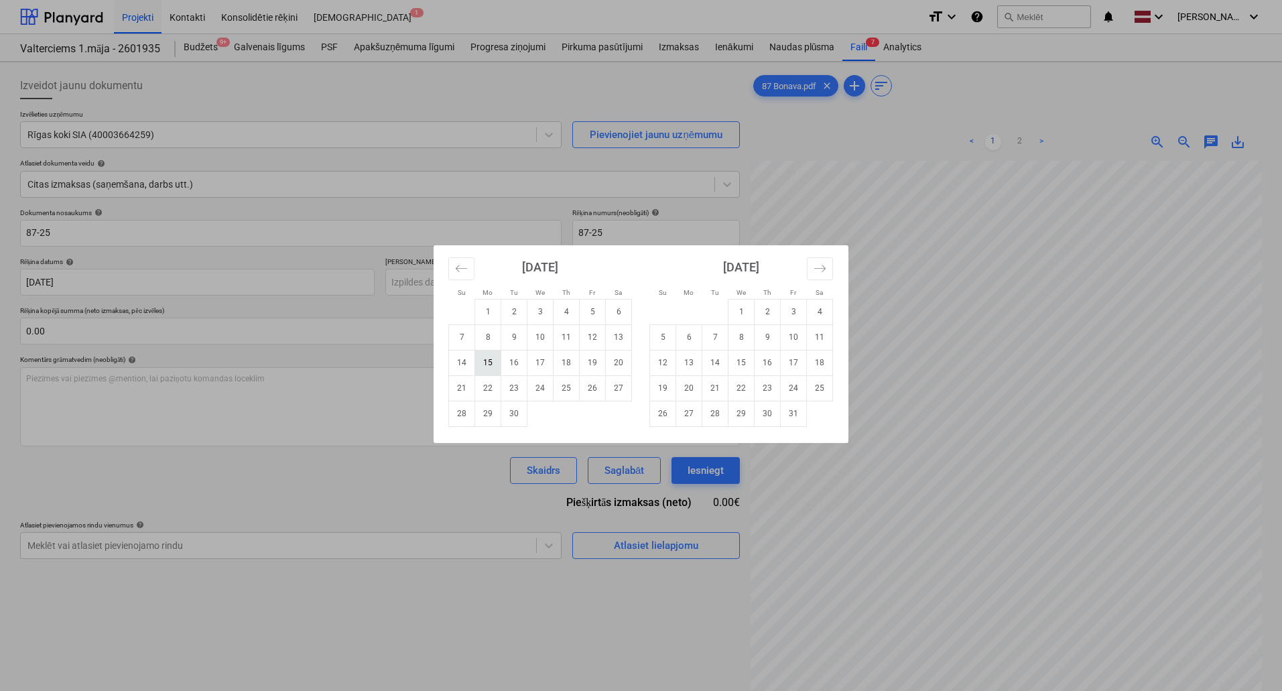
click at [489, 366] on td "15" at bounding box center [488, 362] width 26 height 25
type input "[DATE]"
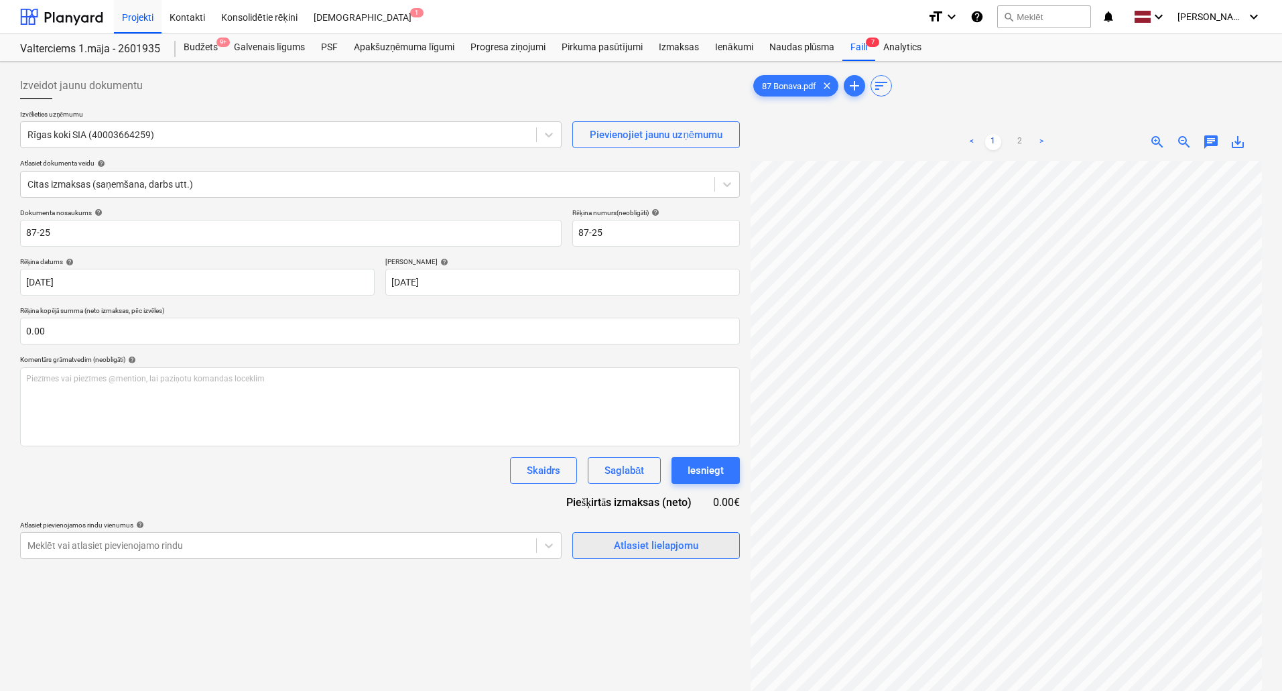
click at [655, 545] on div "Atlasiet lielapjomu" at bounding box center [656, 545] width 84 height 17
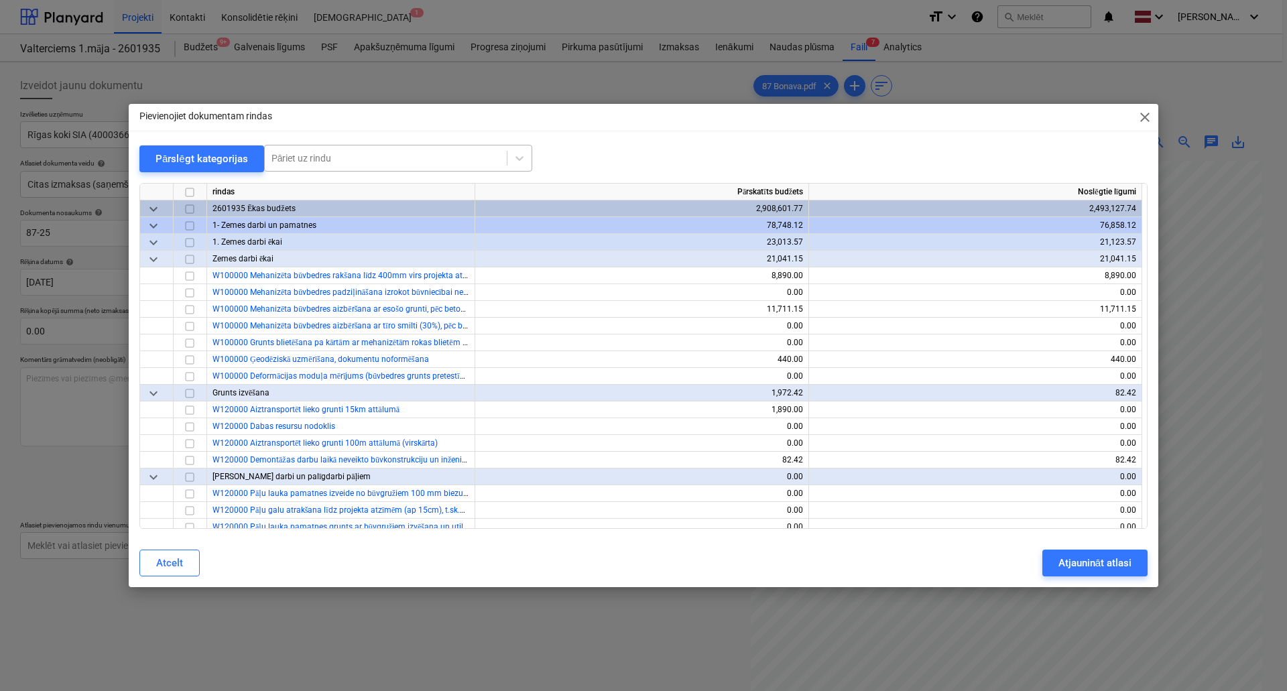
click at [381, 160] on div at bounding box center [385, 157] width 228 height 13
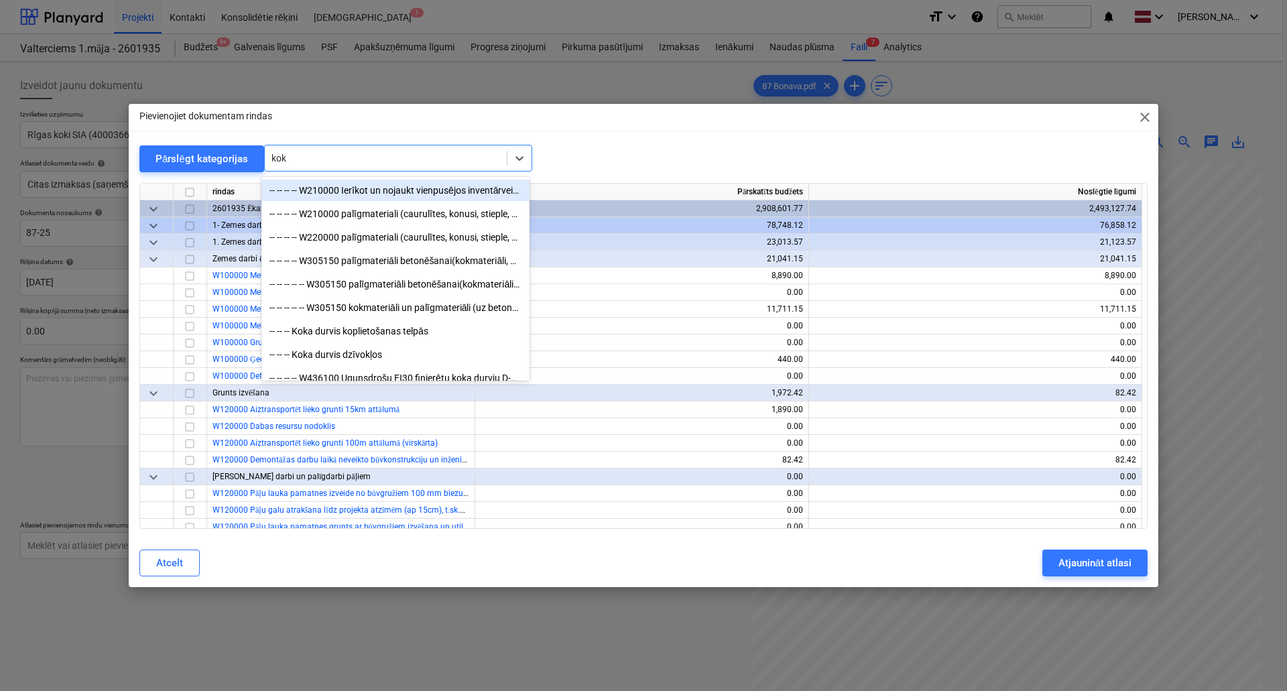
type input "koku"
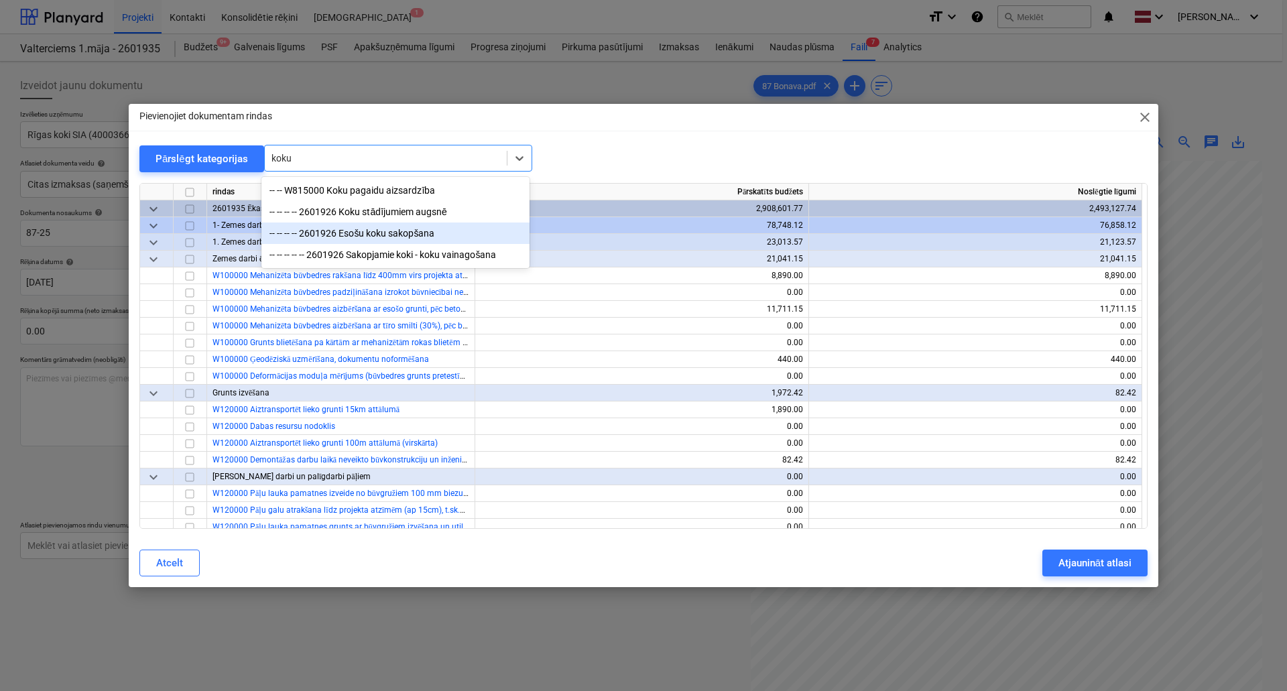
click at [383, 236] on div "-- -- -- -- 2601926 Esošu koku sakopšana" at bounding box center [395, 232] width 268 height 21
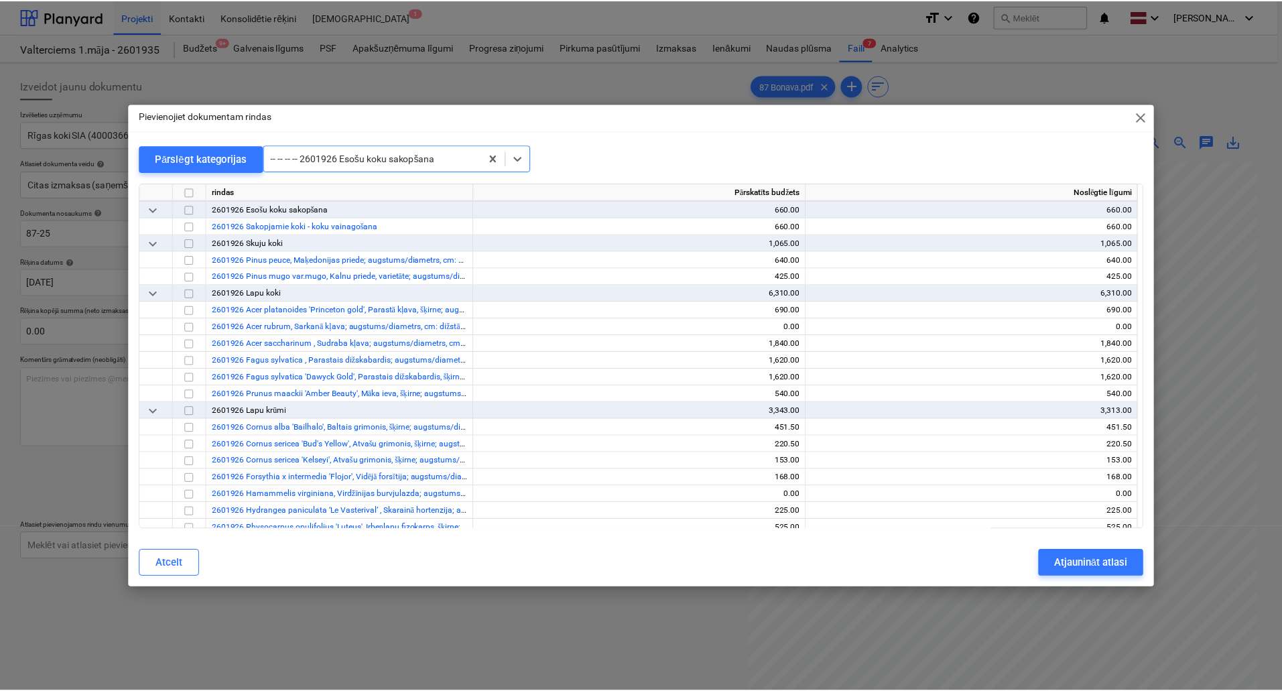
scroll to position [17841, 0]
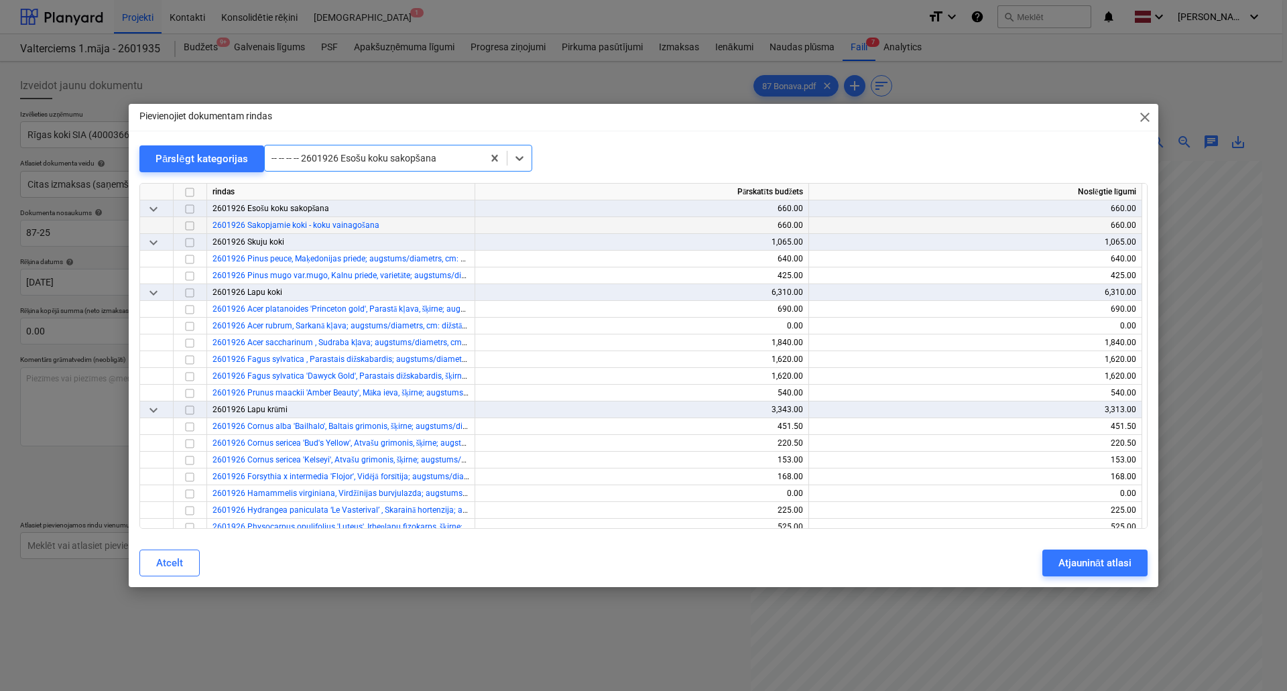
click at [189, 224] on input "checkbox" at bounding box center [190, 225] width 16 height 16
click at [1097, 563] on div "Atjaunināt atlasi" at bounding box center [1094, 562] width 73 height 17
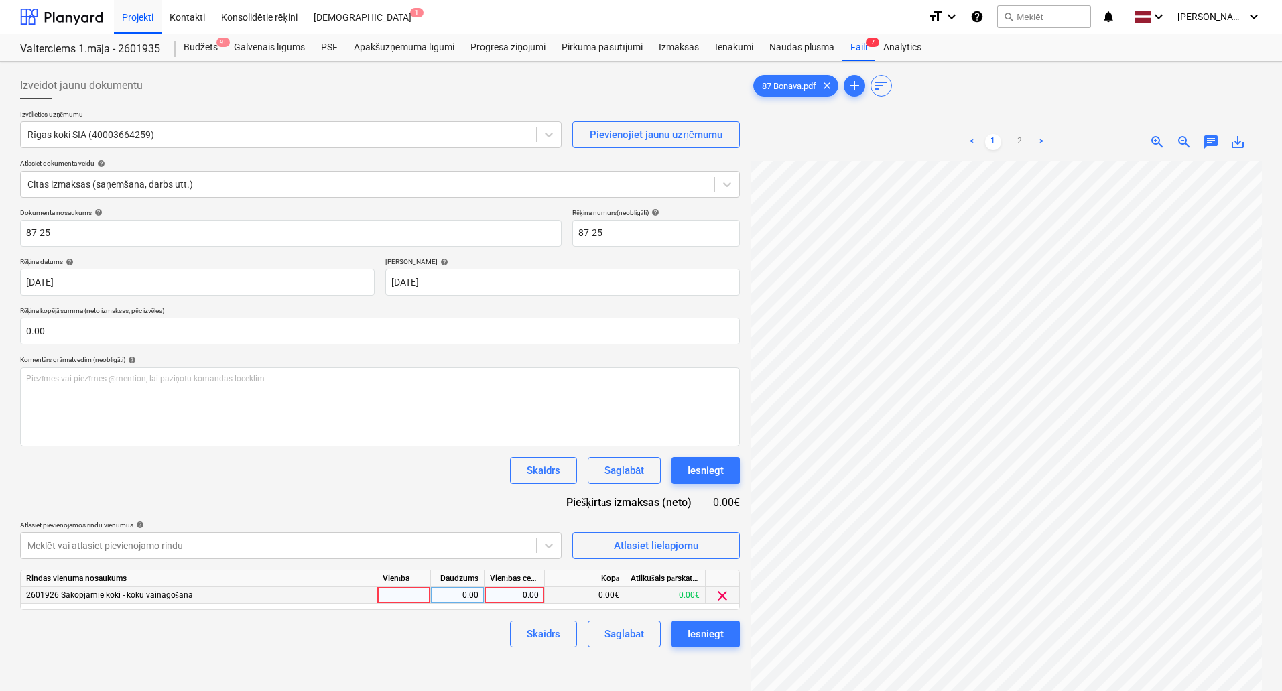
click at [511, 590] on div "0.00" at bounding box center [514, 595] width 49 height 17
type input "450"
click at [585, 665] on div "Izveidot jaunu dokumentu Izvēlieties uzņēmumu Rīgas koki SIA (40003664259) Piev…" at bounding box center [380, 443] width 730 height 752
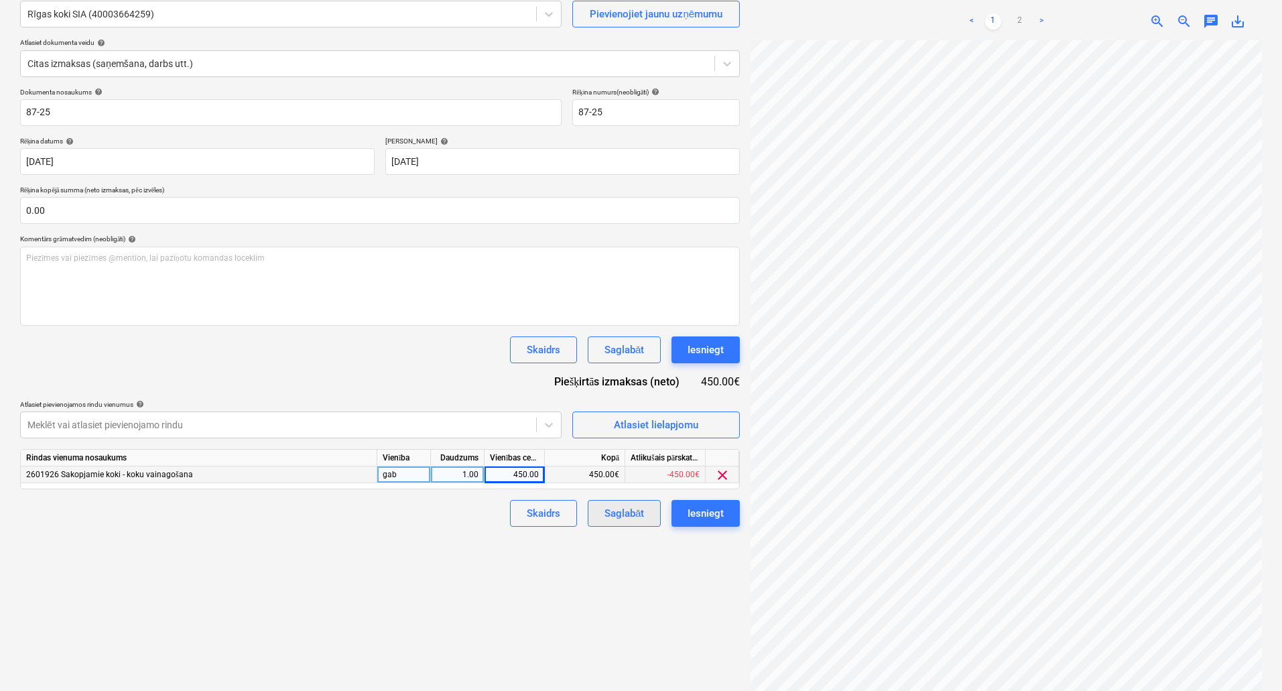
scroll to position [134, 0]
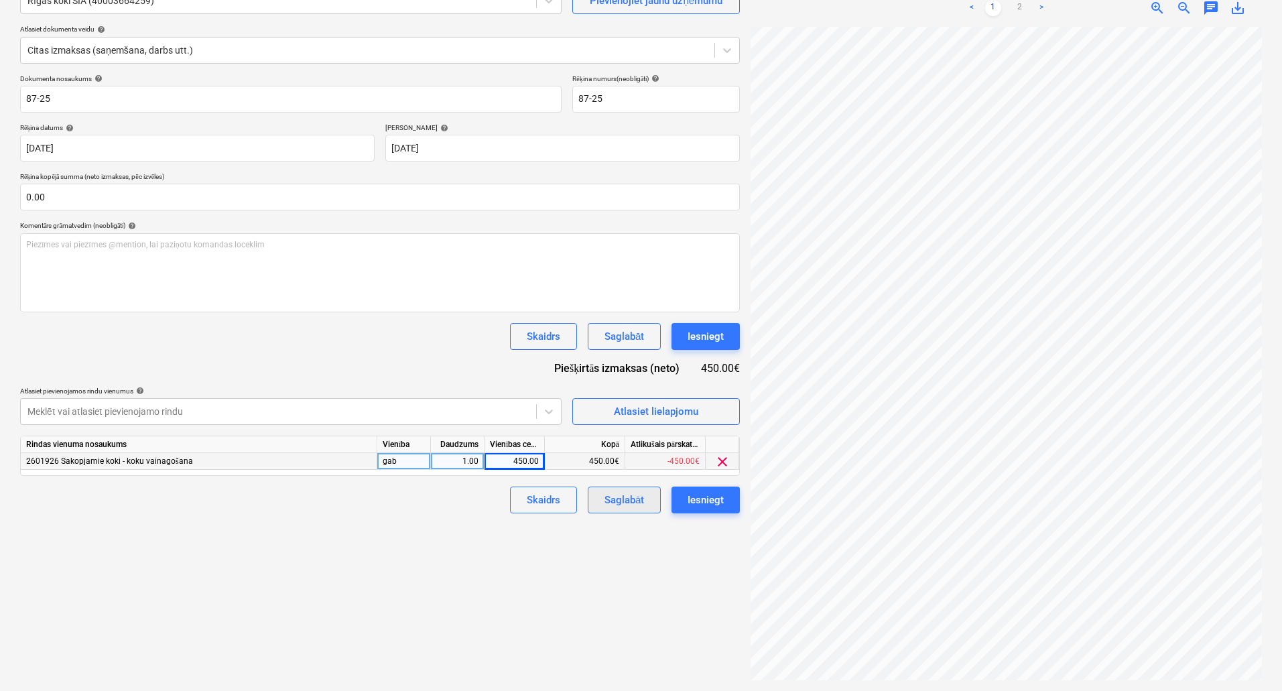
click at [620, 494] on div "Saglabāt" at bounding box center [624, 499] width 40 height 17
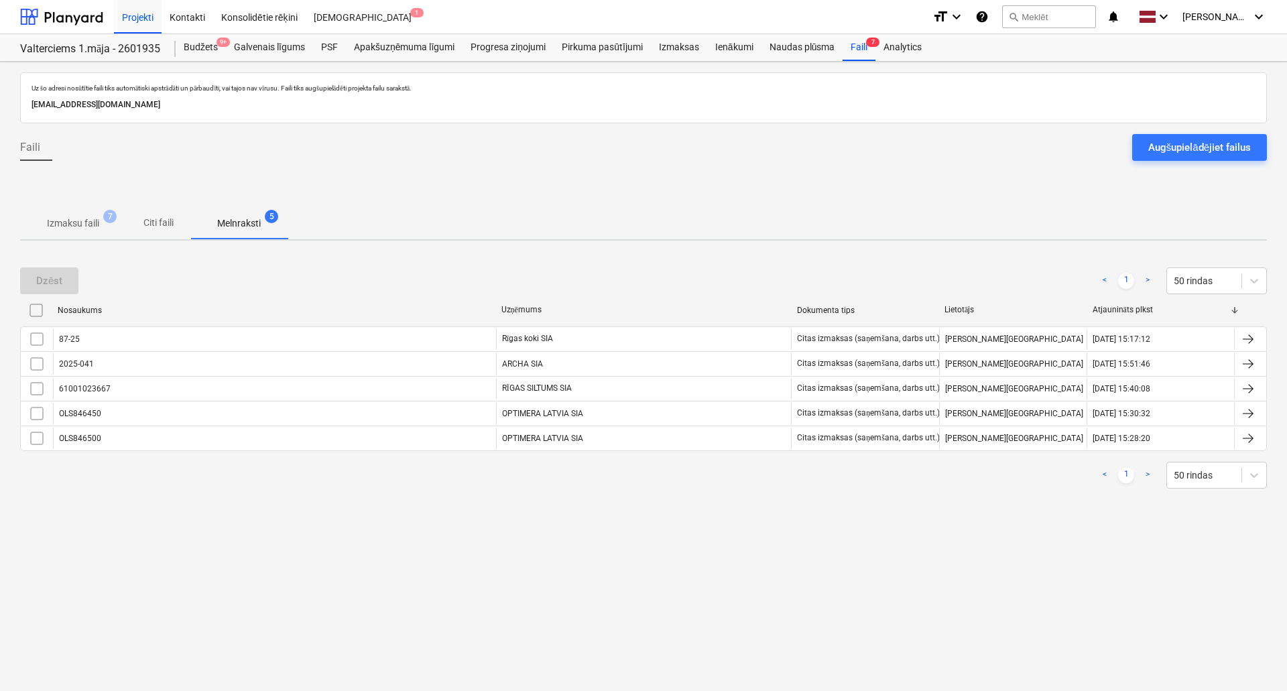
click at [476, 517] on div "Uz šo adresi nosūtītie faili tiks automātiski apstrādāti un pārbaudīti, vai taj…" at bounding box center [643, 376] width 1287 height 629
click at [82, 224] on p "Izmaksu faili" at bounding box center [73, 223] width 52 height 14
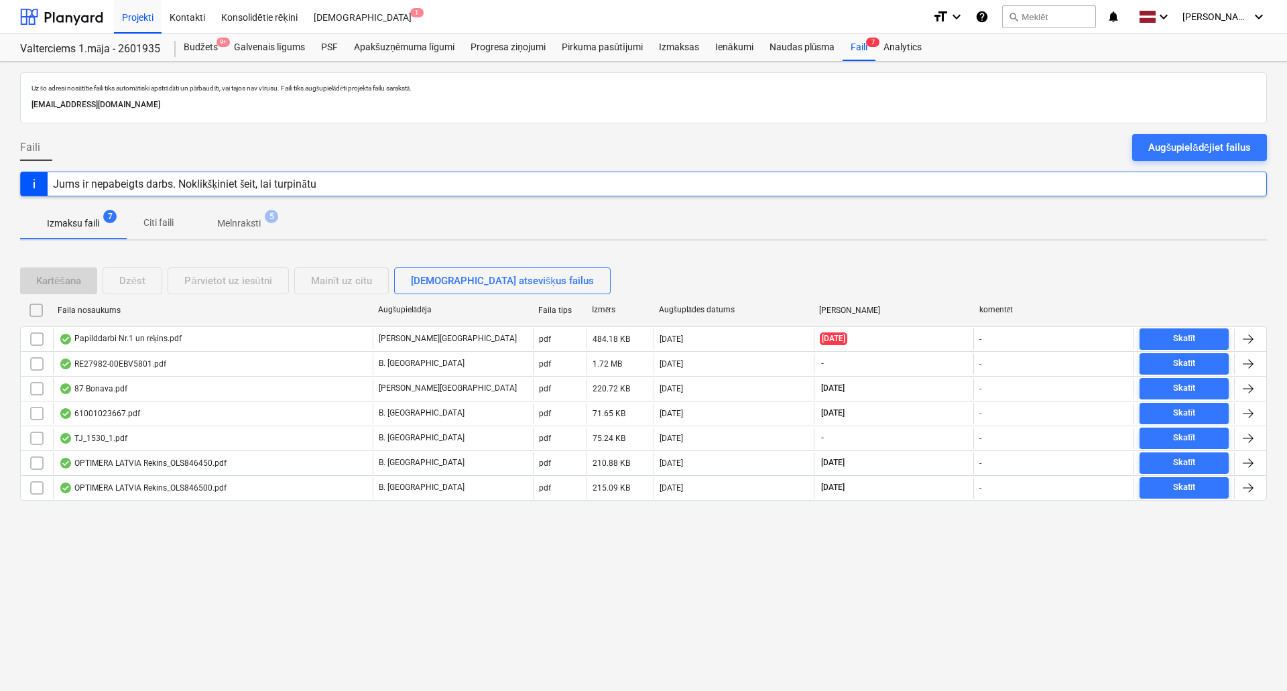
click at [474, 207] on div "Izmaksu faili 7 Citi faili Melnraksti 5" at bounding box center [643, 223] width 1246 height 32
click at [400, 232] on div "Izmaksu faili 7 Citi faili Melnraksti 5" at bounding box center [643, 223] width 1246 height 32
click at [627, 148] on div "Faili Augšupielādējiet failus" at bounding box center [643, 153] width 1246 height 38
drag, startPoint x: 272, startPoint y: 218, endPoint x: 246, endPoint y: 220, distance: 26.2
click at [272, 219] on span "5" at bounding box center [271, 216] width 13 height 13
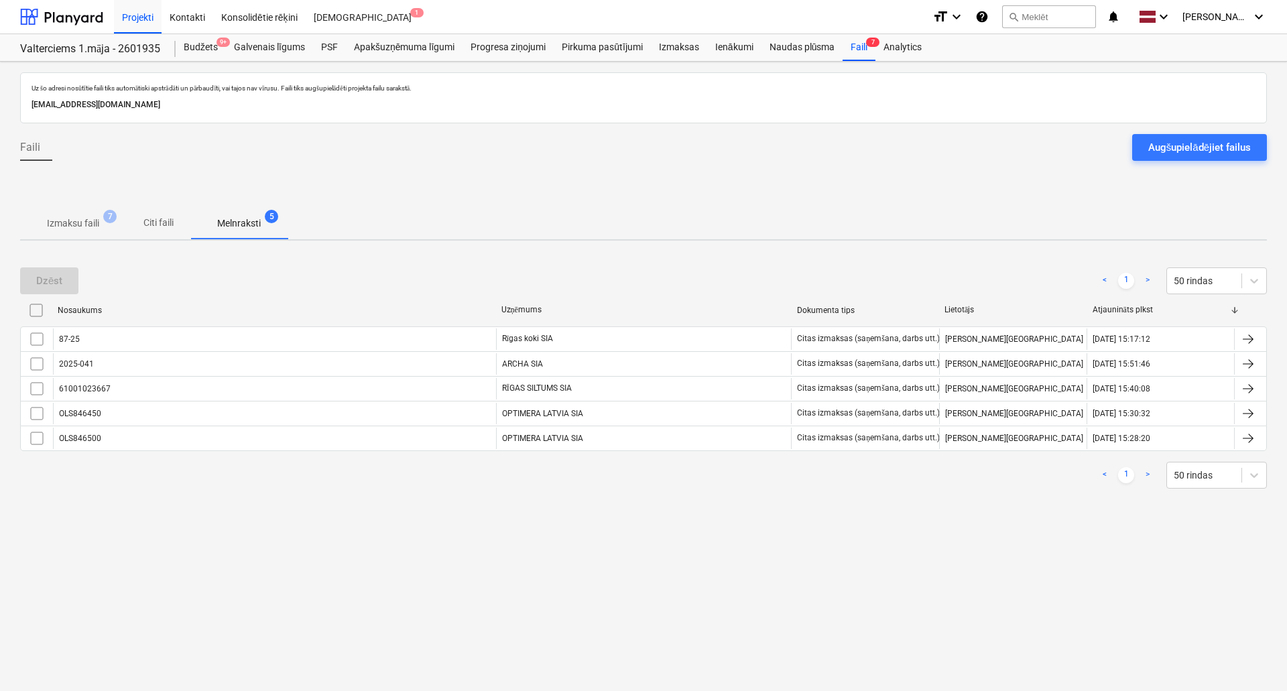
click at [90, 230] on p "Izmaksu faili" at bounding box center [73, 223] width 52 height 14
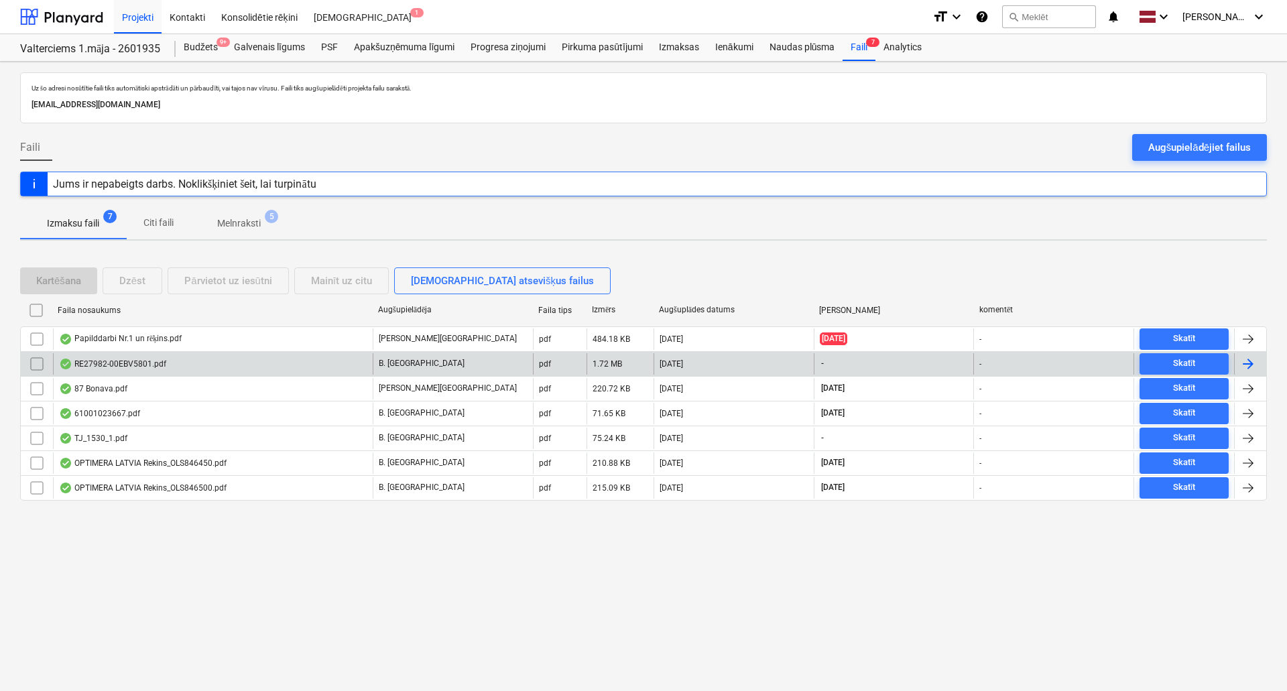
click at [205, 371] on div "RE27982-00EBV5801.pdf" at bounding box center [213, 363] width 320 height 21
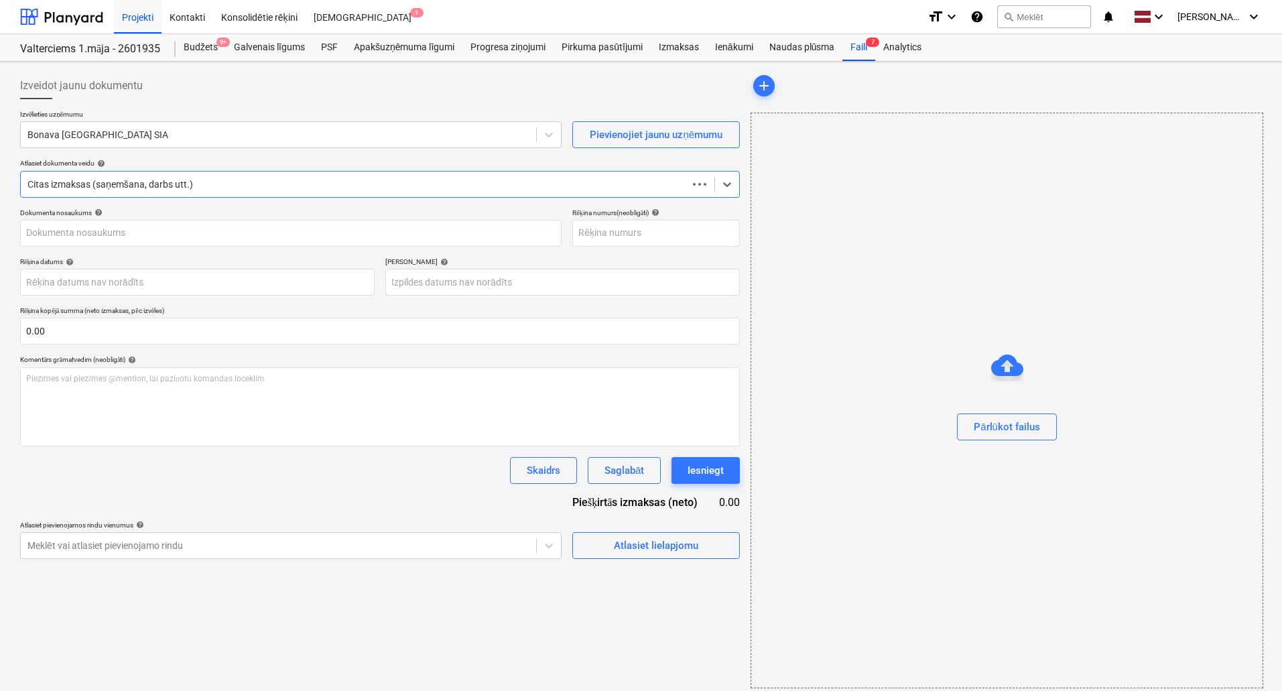
type input "E27982-00"
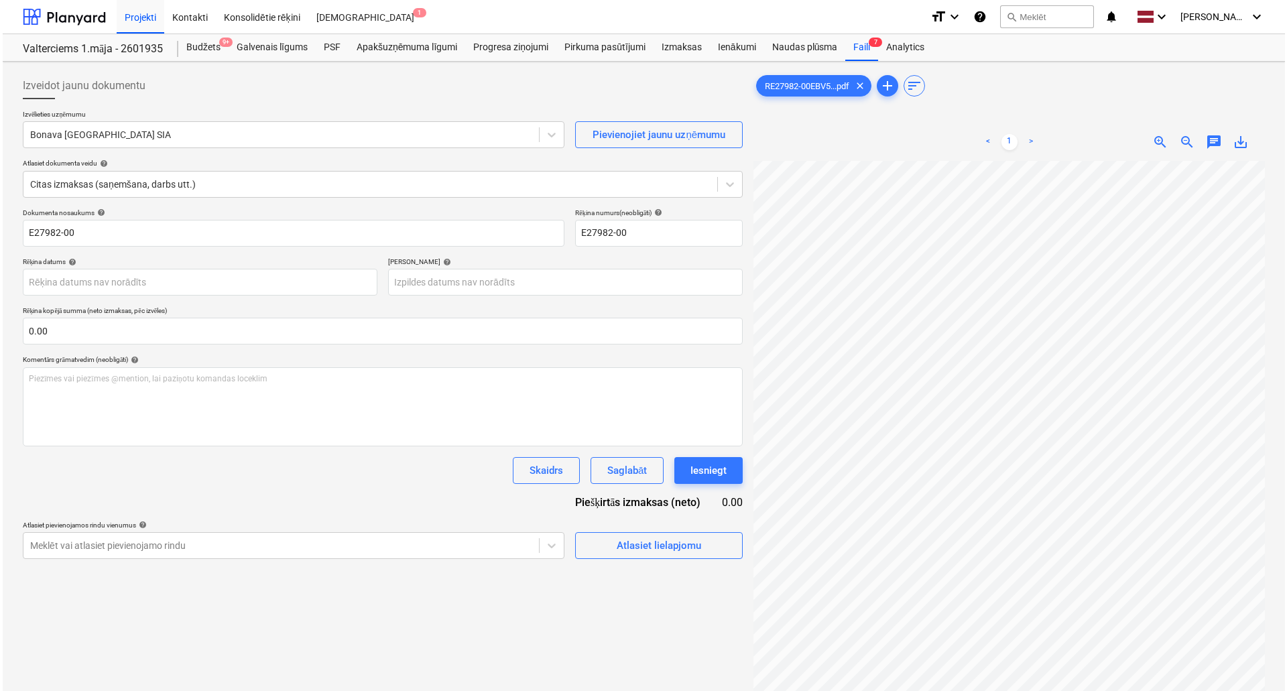
scroll to position [52, 11]
click at [866, 45] on span "7" at bounding box center [872, 42] width 13 height 9
